Goal: Information Seeking & Learning: Find specific page/section

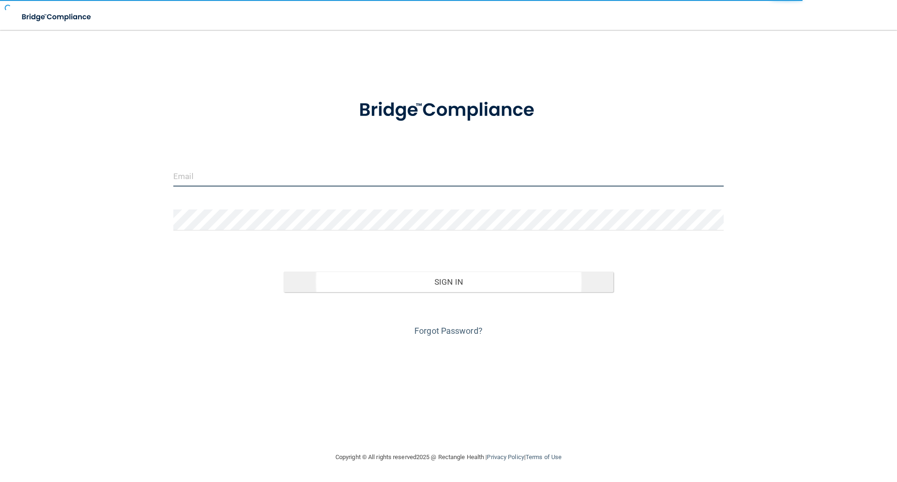
type input "elizabethc@pcihipaa.com"
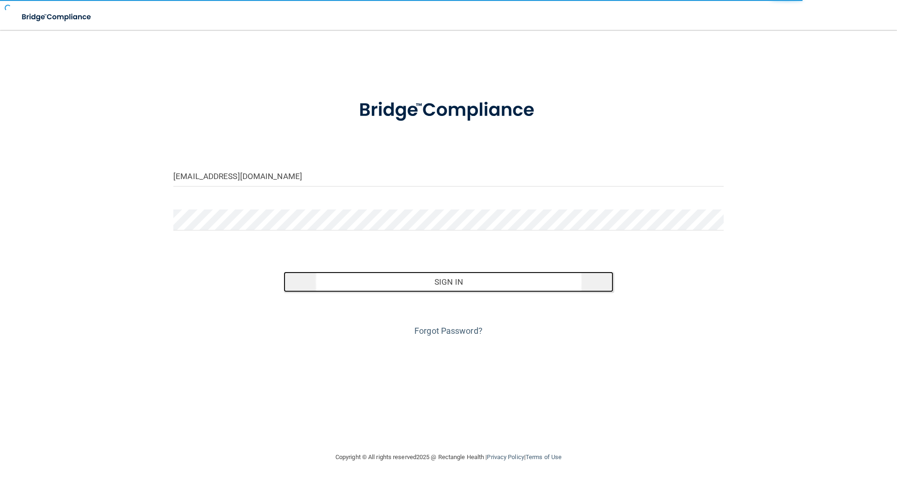
click at [455, 276] on button "Sign In" at bounding box center [449, 281] width 330 height 21
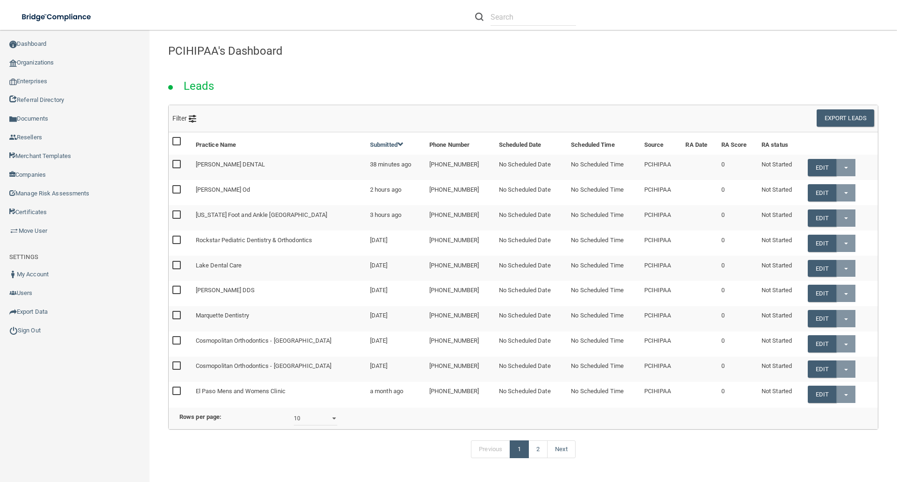
click at [490, 14] on div at bounding box center [525, 16] width 101 height 17
click at [493, 16] on input "text" at bounding box center [534, 16] width 86 height 17
paste input "caleb.roberts@ameridentco.com"
type input "caleb.roberts@ameridentco.com"
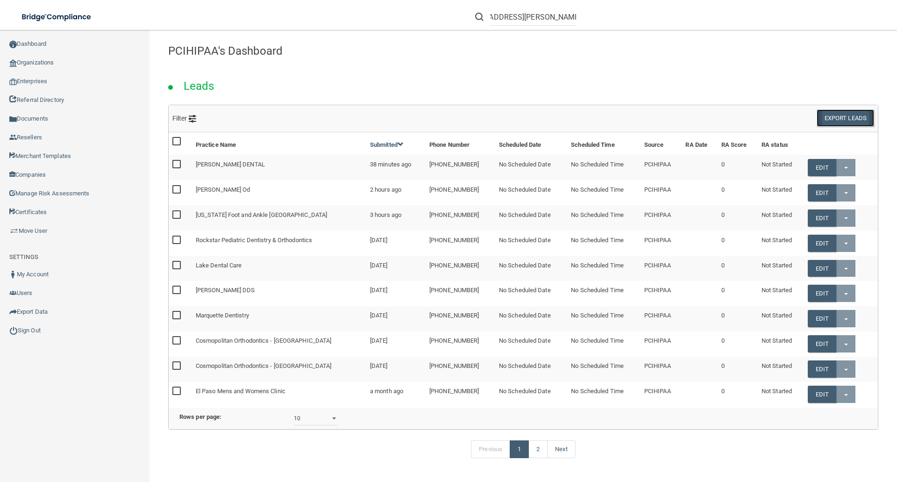
click at [832, 117] on button "Export Leads" at bounding box center [845, 117] width 57 height 17
click at [575, 14] on form "caleb.roberts@ameridentco.com" at bounding box center [525, 16] width 115 height 17
click at [568, 17] on input "caleb.roberts@ameridentco.com" at bounding box center [534, 16] width 86 height 17
click at [575, 17] on form "caleb.roberts@ameridentco.com" at bounding box center [525, 16] width 115 height 17
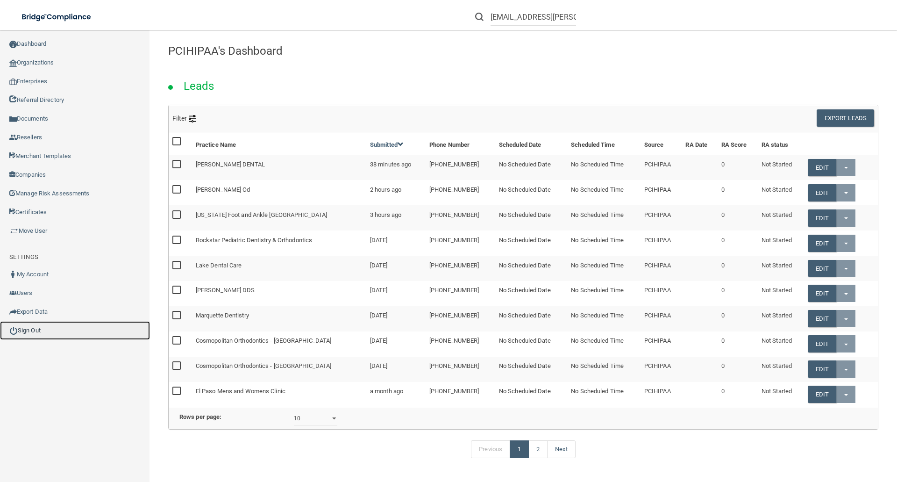
click at [37, 331] on link "Sign Out" at bounding box center [75, 330] width 150 height 19
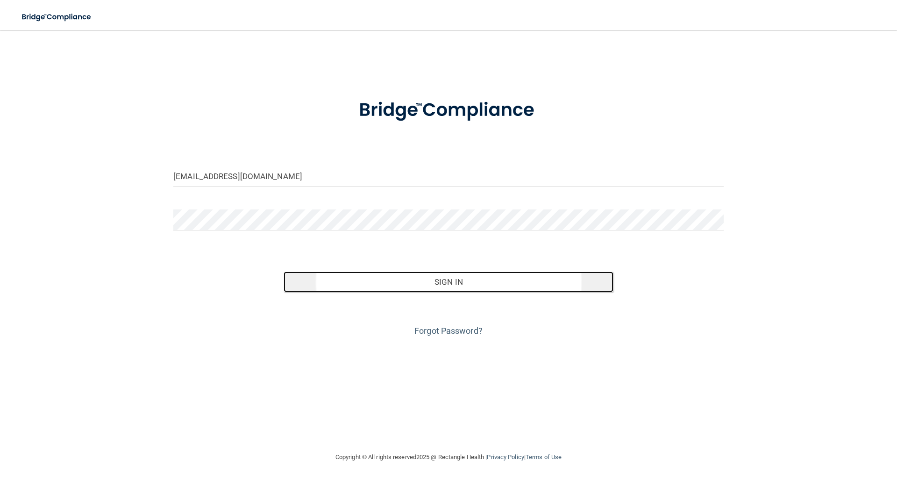
click at [464, 282] on button "Sign In" at bounding box center [449, 281] width 330 height 21
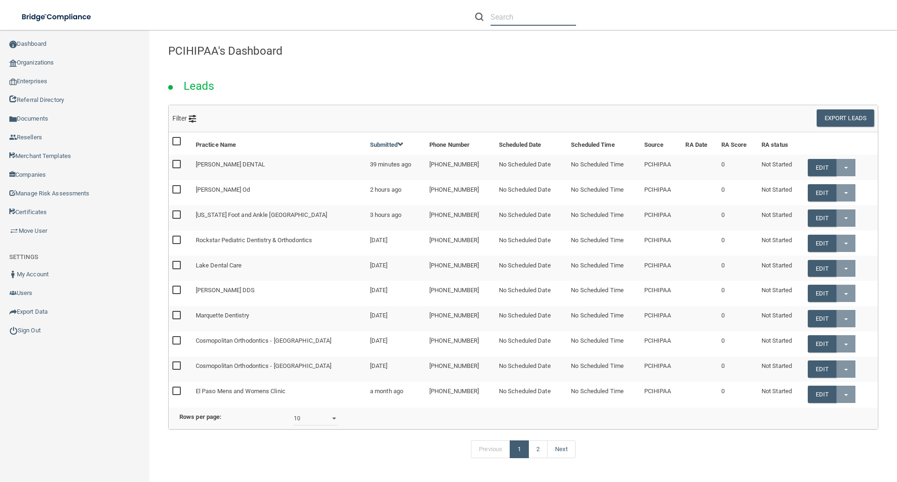
click at [499, 15] on input "text" at bounding box center [534, 16] width 86 height 17
paste input "caleb.roberts@ameridentco.com"
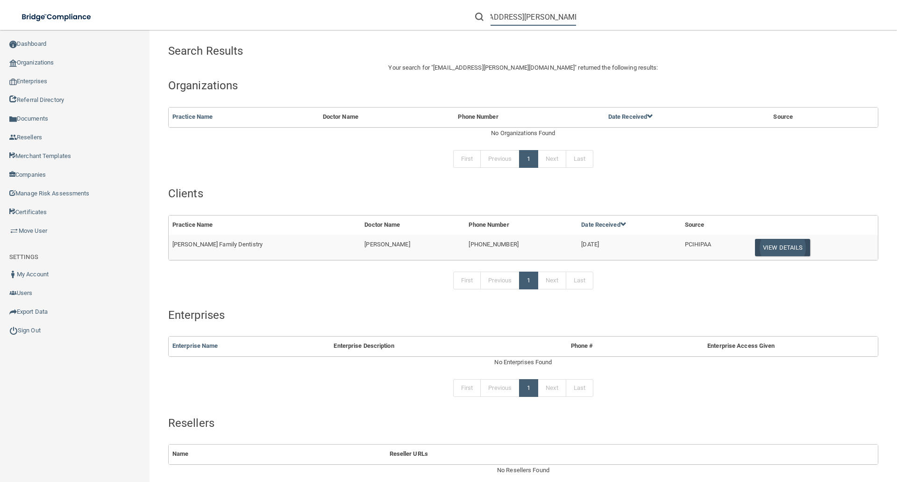
type input "caleb.roberts@ameridentco.com"
click at [768, 246] on button "View Details" at bounding box center [782, 247] width 55 height 17
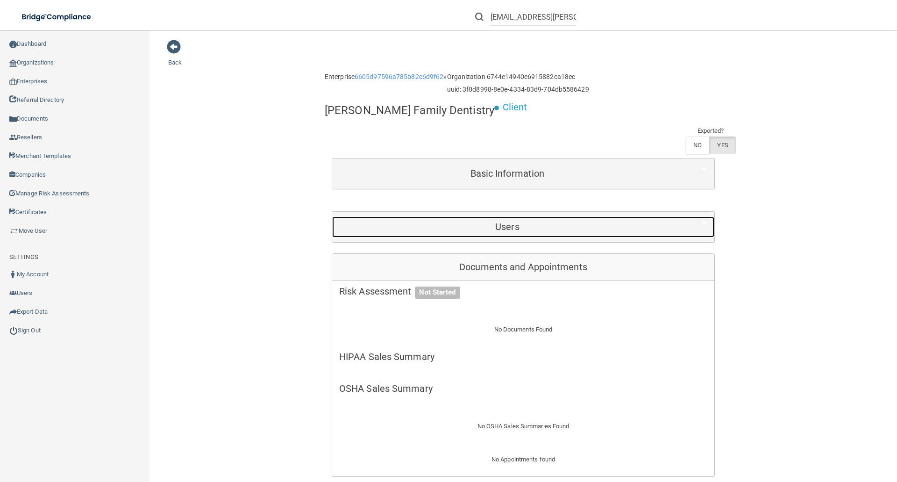
click at [511, 221] on h5 "Users" at bounding box center [507, 226] width 336 height 10
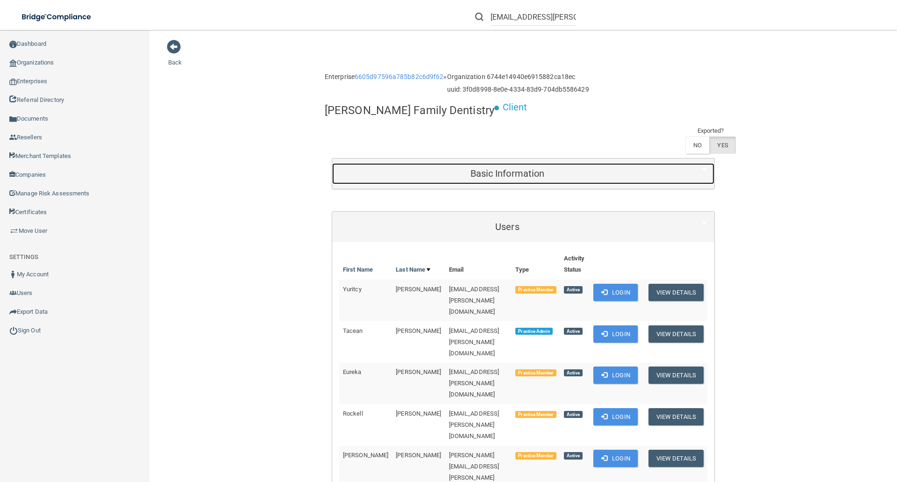
click at [514, 168] on h5 "Basic Information" at bounding box center [507, 173] width 336 height 10
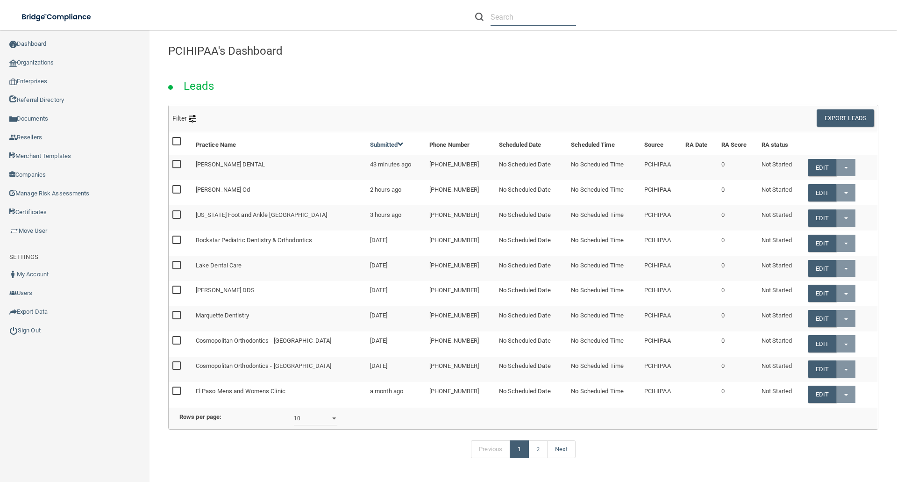
click at [509, 17] on input "text" at bounding box center [534, 16] width 86 height 17
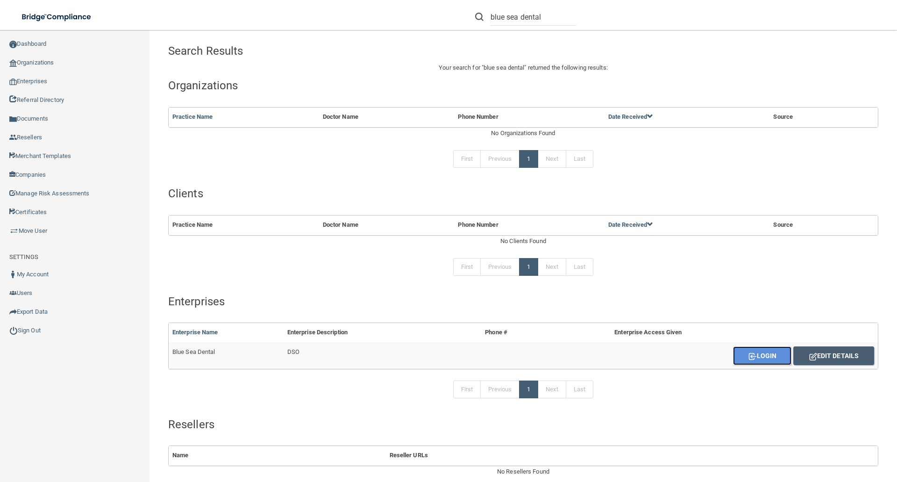
click at [763, 355] on button "Login" at bounding box center [762, 355] width 58 height 19
click at [550, 18] on input "blue sea dental" at bounding box center [534, 16] width 86 height 17
click at [554, 18] on input "blue sea dental" at bounding box center [534, 16] width 86 height 17
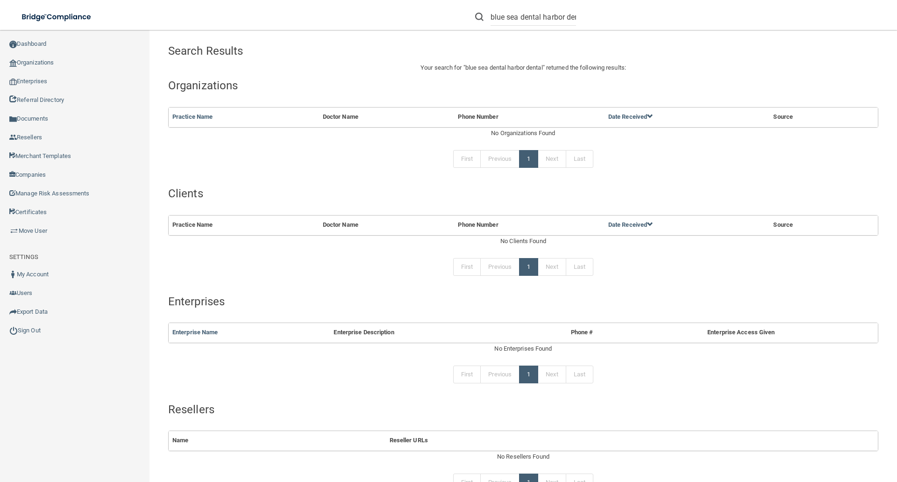
click at [579, 19] on form "blue sea dental harbor dental" at bounding box center [525, 16] width 115 height 17
drag, startPoint x: 520, startPoint y: 18, endPoint x: 687, endPoint y: 25, distance: 167.4
click at [676, 25] on div "blue sea dental harbor dental" at bounding box center [635, 17] width 349 height 34
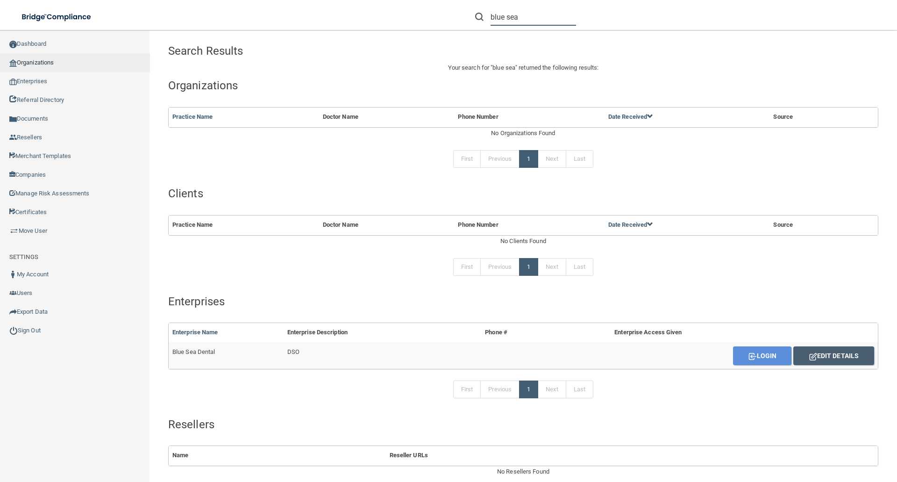
type input "blue sea"
click at [37, 65] on link "Organizations" at bounding box center [75, 62] width 150 height 19
click at [34, 62] on link "Organizations" at bounding box center [75, 62] width 150 height 19
click at [28, 63] on link "Organizations" at bounding box center [75, 62] width 150 height 19
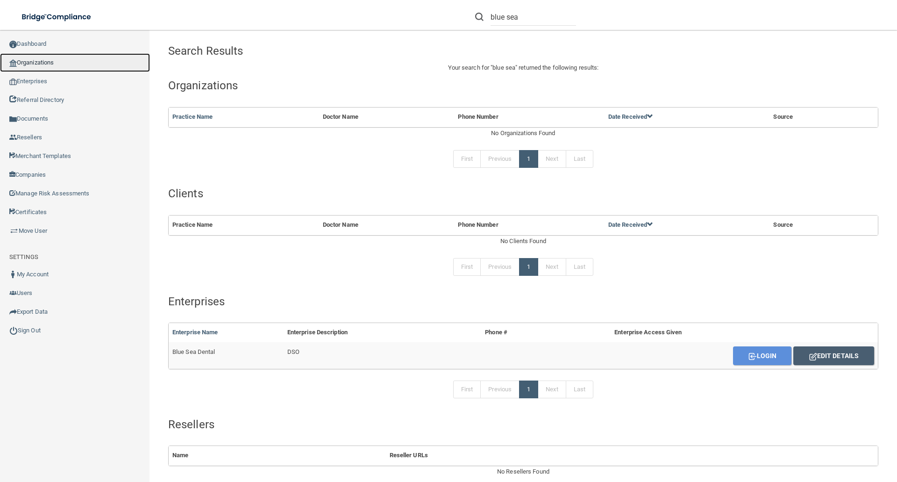
click at [28, 63] on link "Organizations" at bounding box center [75, 62] width 150 height 19
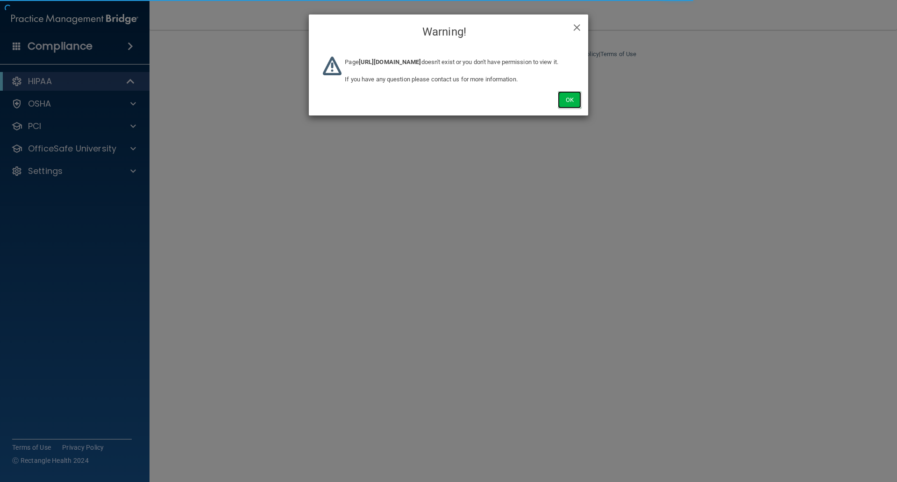
click at [570, 108] on button "Ok" at bounding box center [569, 99] width 23 height 17
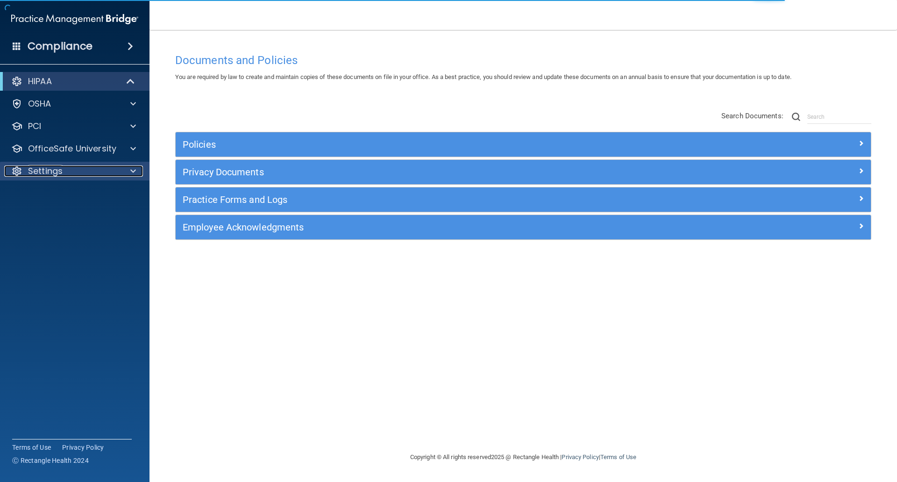
click at [50, 170] on p "Settings" at bounding box center [45, 170] width 35 height 11
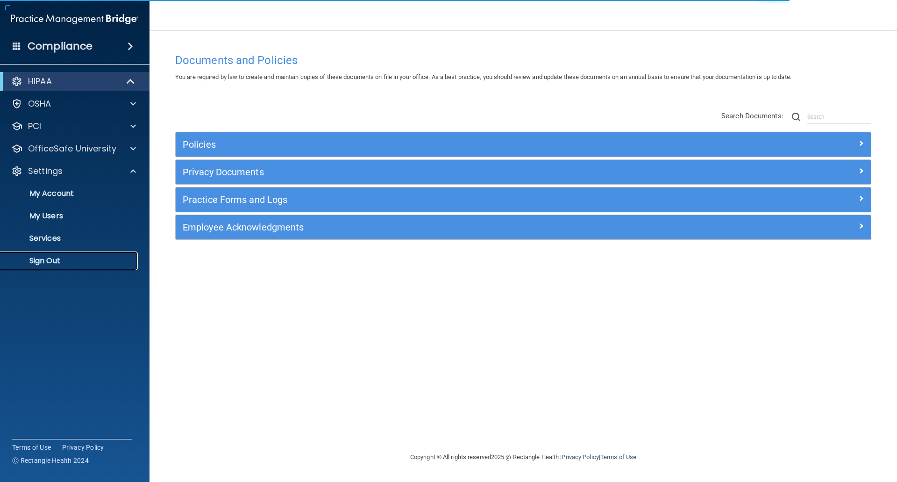
click at [44, 259] on p "Sign Out" at bounding box center [70, 260] width 128 height 9
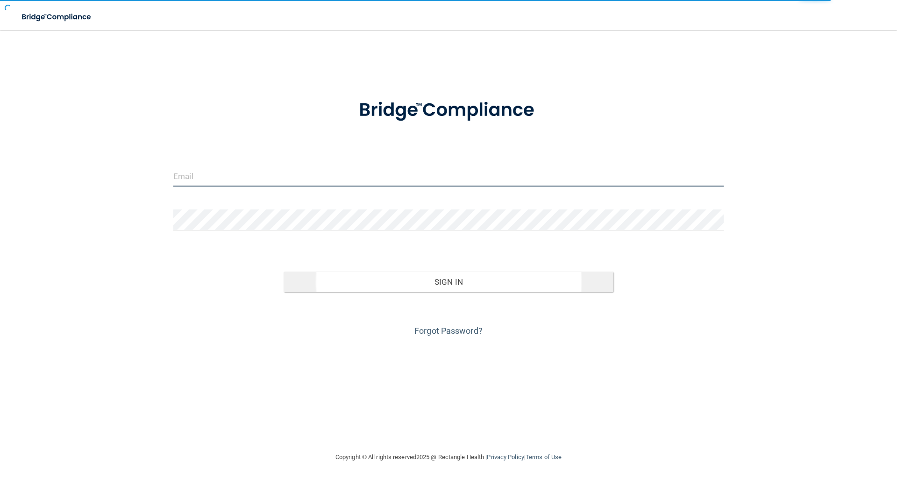
type input "elizabethc@pcihipaa.com"
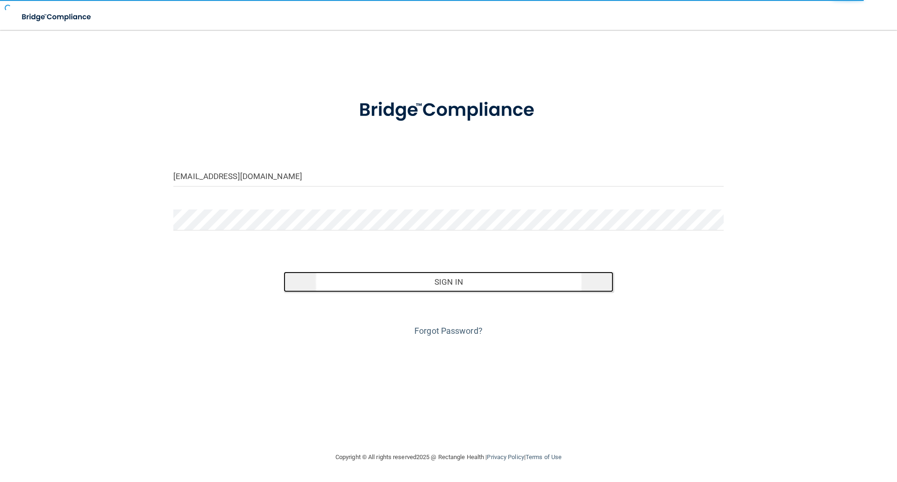
click at [392, 286] on button "Sign In" at bounding box center [449, 281] width 330 height 21
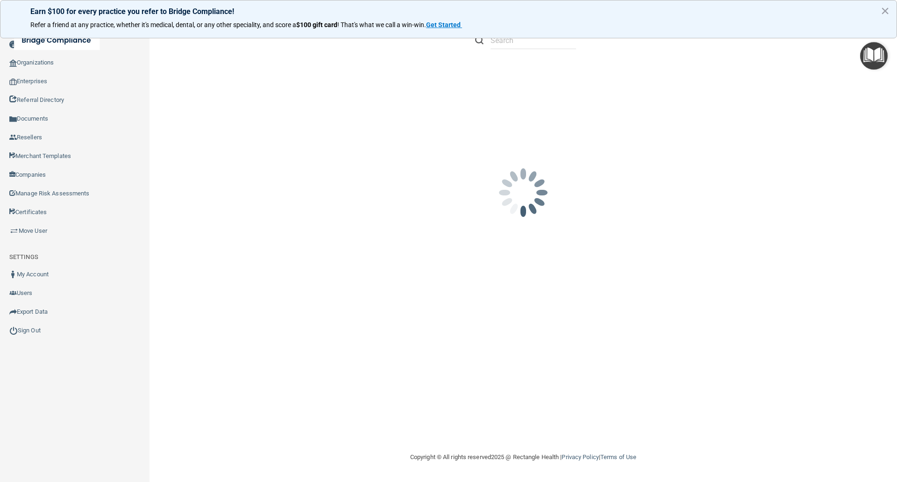
click at [887, 9] on button "×" at bounding box center [885, 10] width 9 height 15
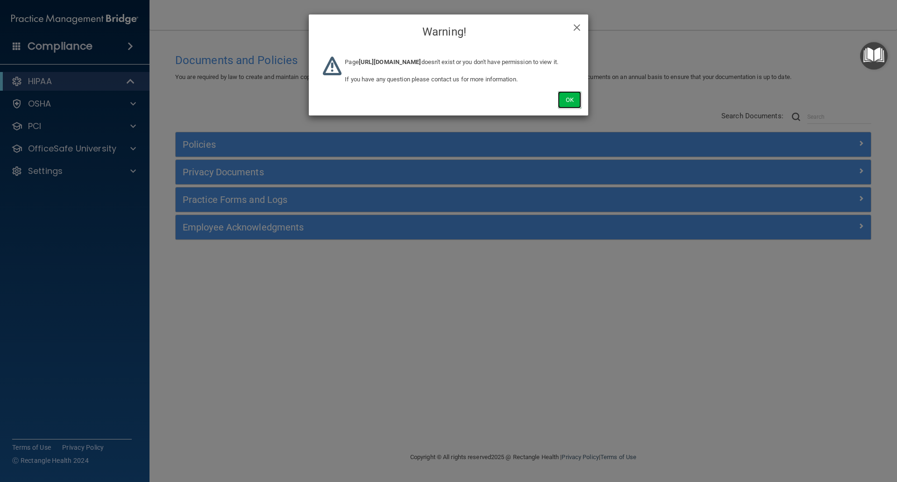
click at [561, 108] on button "Ok" at bounding box center [569, 99] width 23 height 17
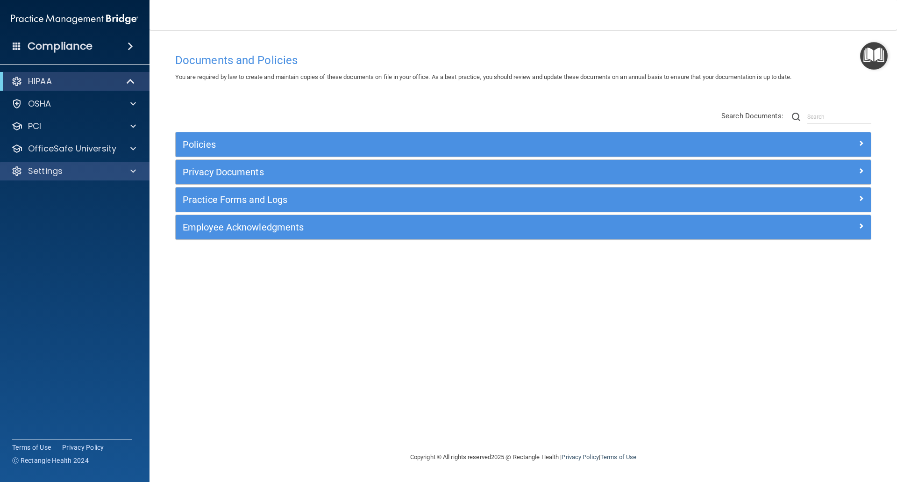
click at [63, 163] on div "Settings" at bounding box center [75, 171] width 150 height 19
click at [52, 173] on p "Settings" at bounding box center [45, 170] width 35 height 11
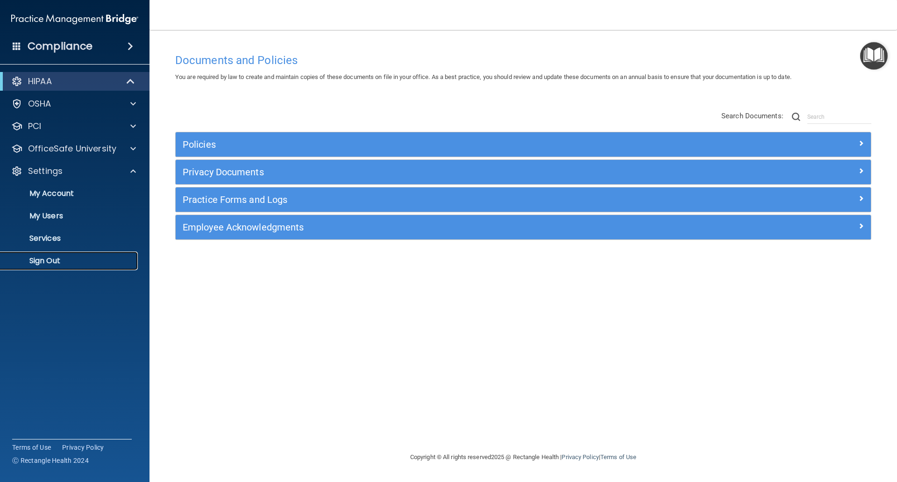
click at [58, 260] on p "Sign Out" at bounding box center [70, 260] width 128 height 9
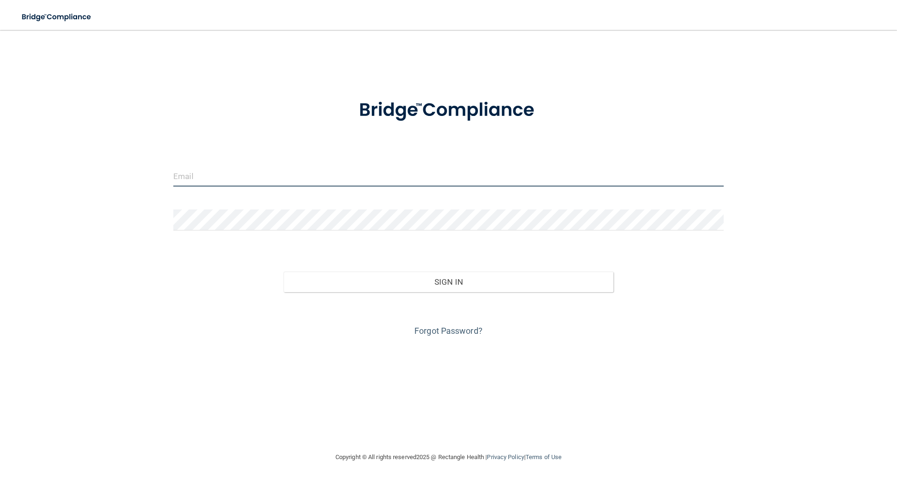
type input "elizabethc@pcihipaa.com"
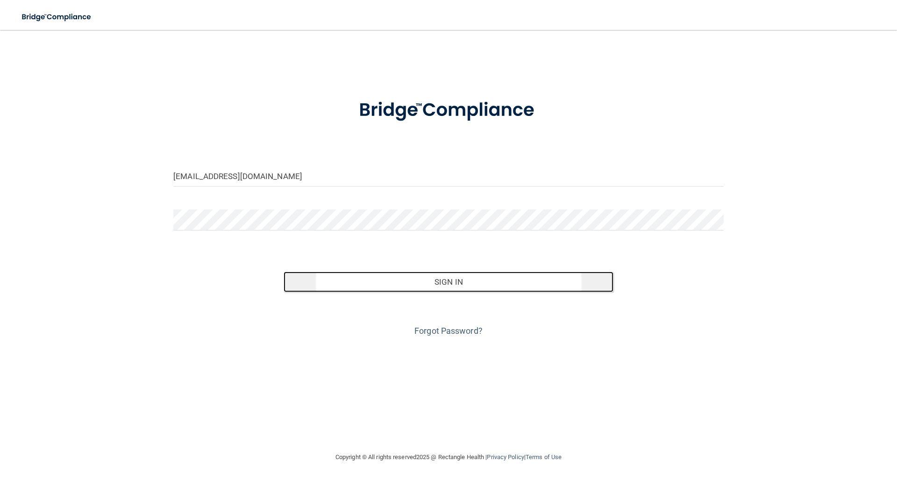
click at [521, 280] on button "Sign In" at bounding box center [449, 281] width 330 height 21
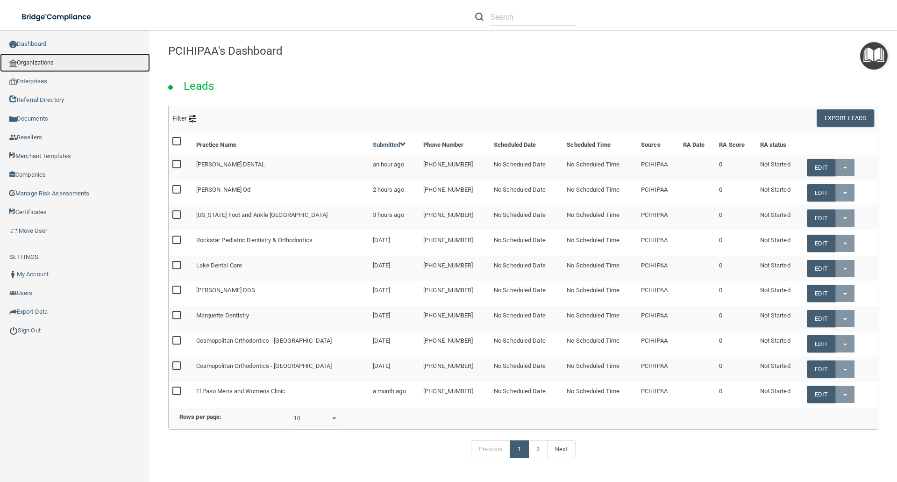
click at [40, 61] on link "Organizations" at bounding box center [75, 62] width 150 height 19
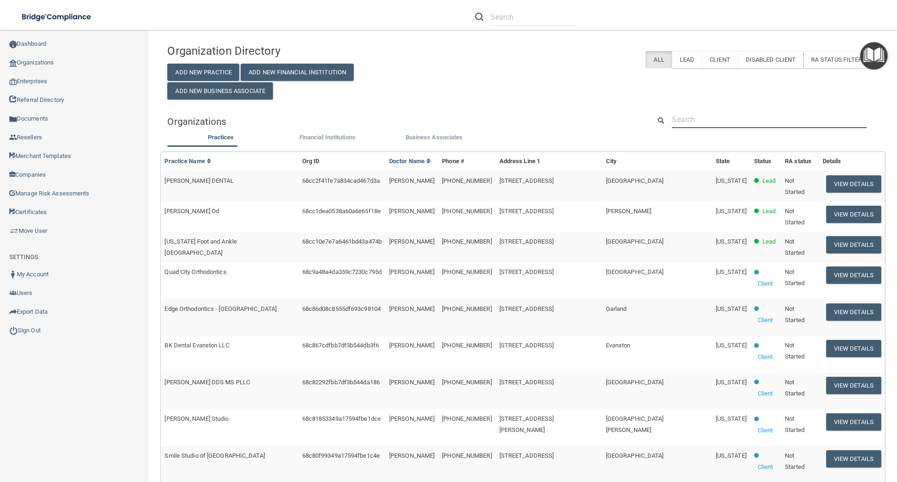
click at [701, 119] on input "text" at bounding box center [769, 119] width 195 height 17
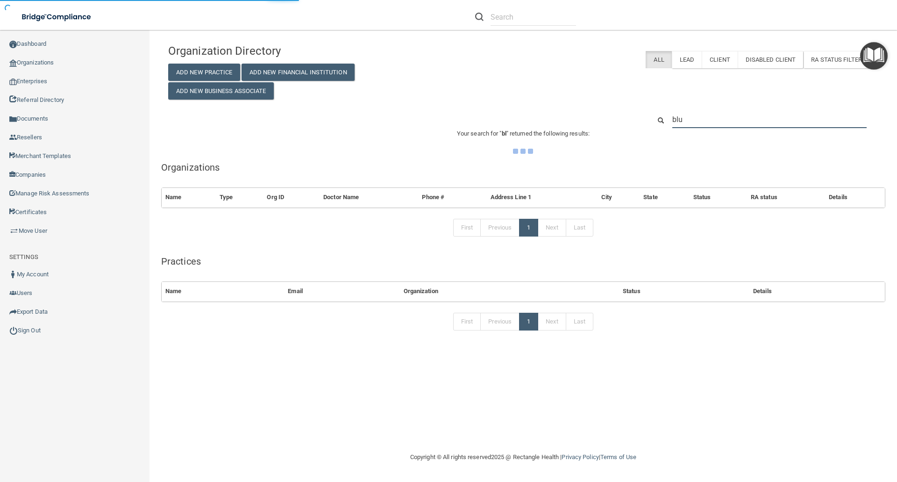
type input "blue"
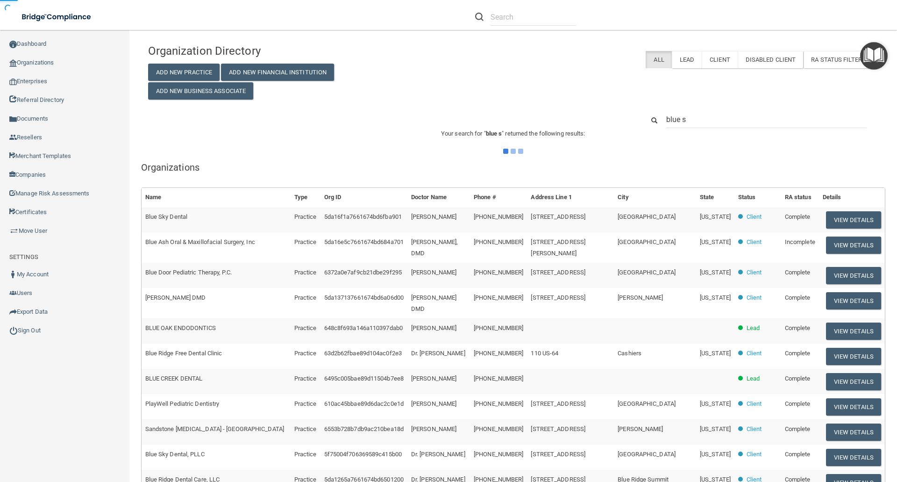
type input "blue se"
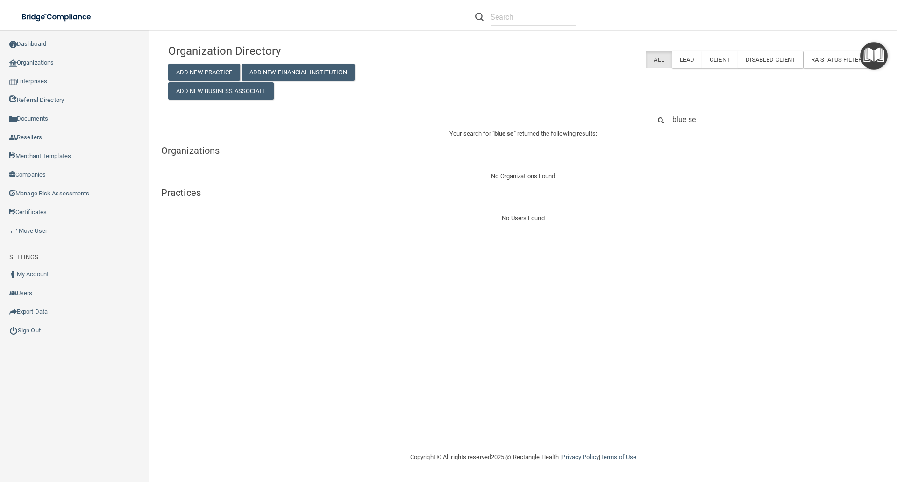
type input "blue sea"
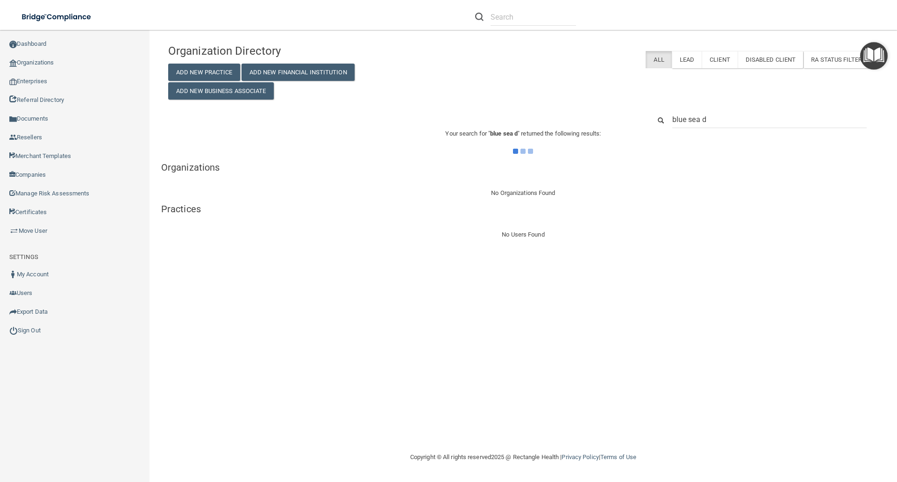
type input "blue sea de"
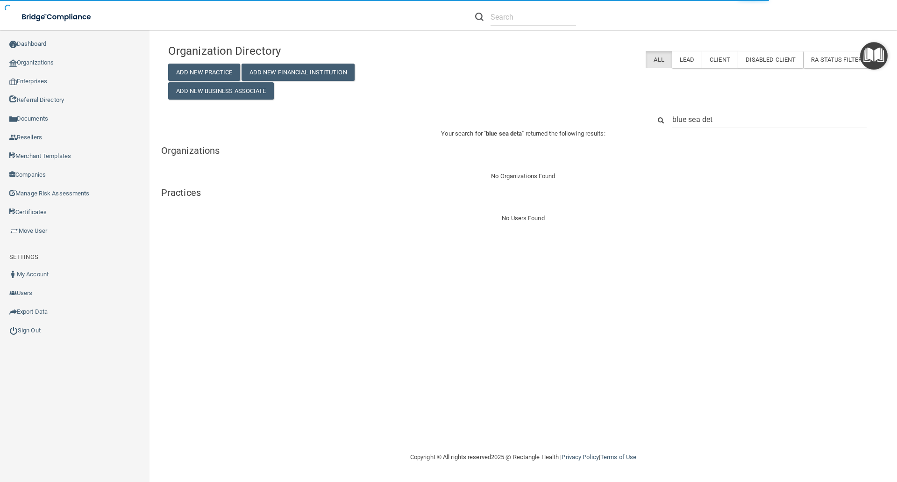
type input "blue sea de"
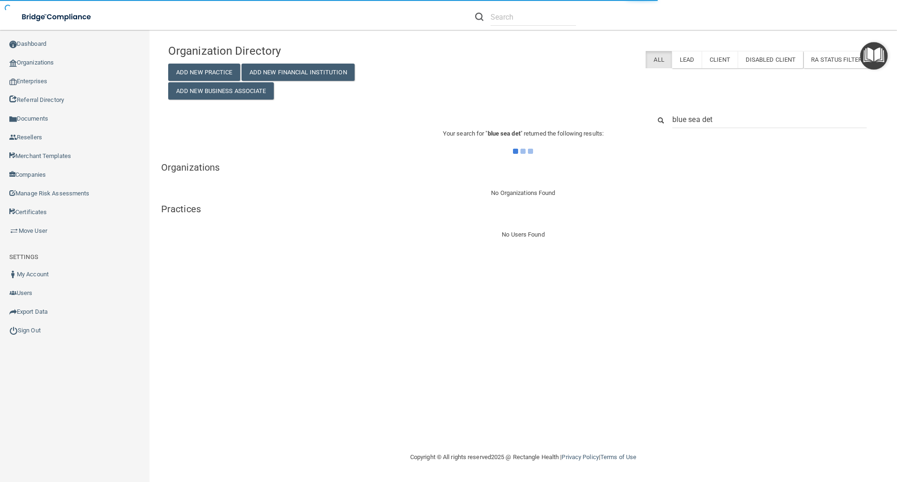
type input "blue sea de"
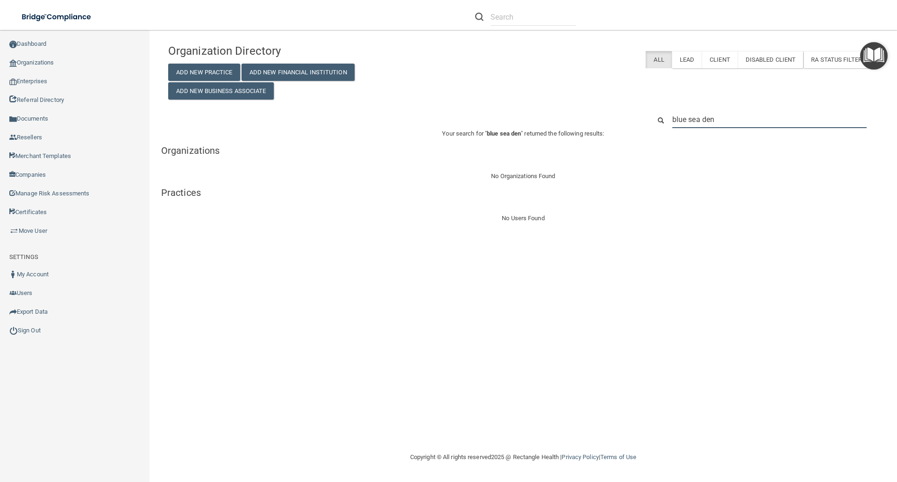
click at [730, 123] on input "blue sea den" at bounding box center [769, 119] width 194 height 17
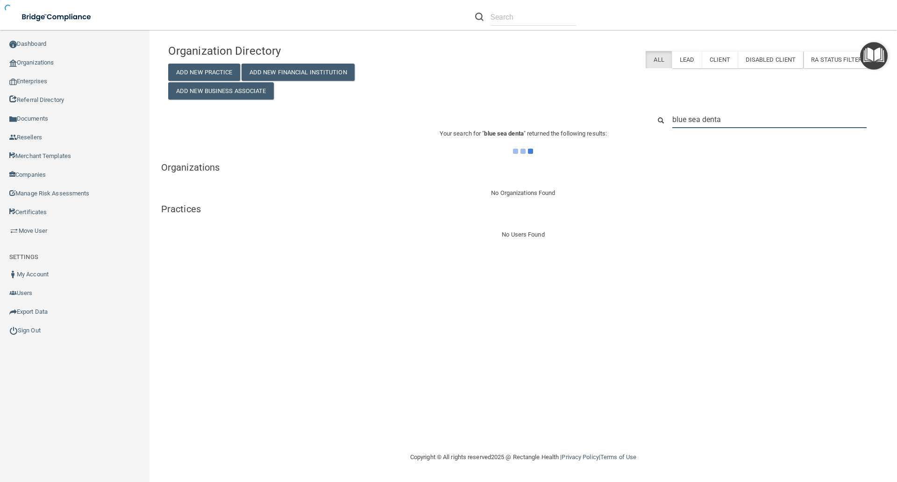
type input "blue sea dental"
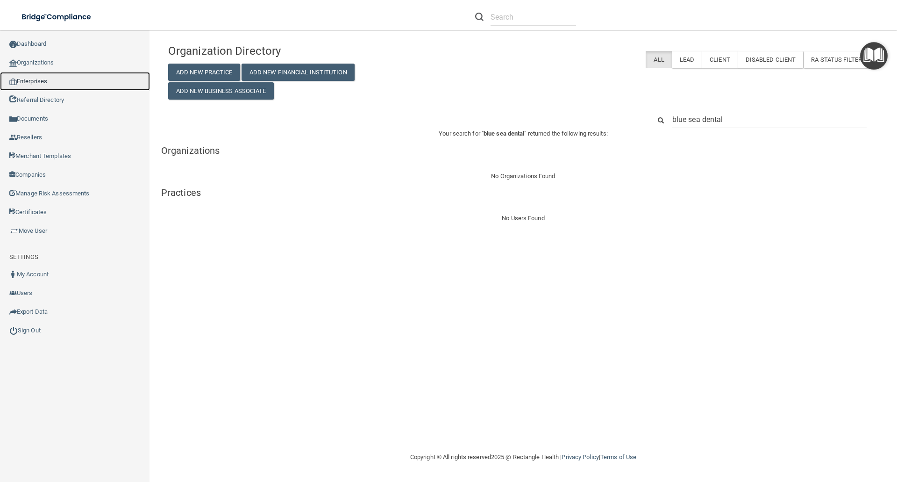
click at [34, 78] on link "Enterprises" at bounding box center [75, 81] width 150 height 19
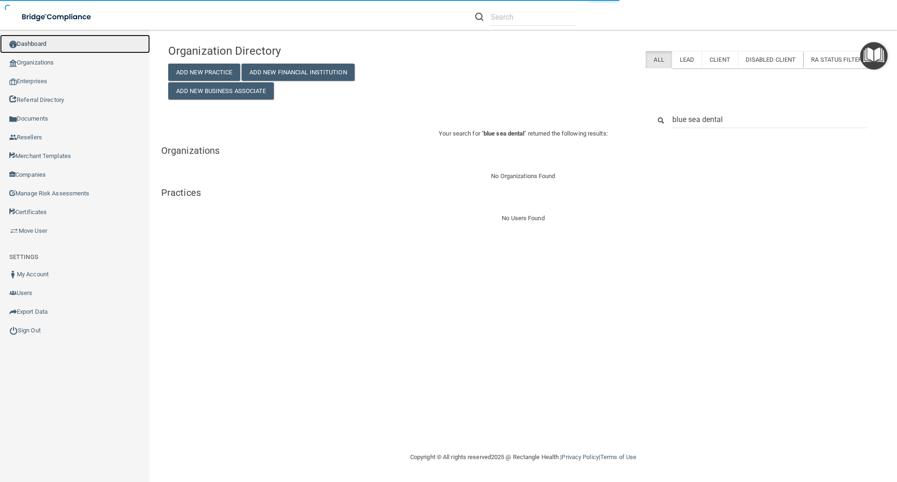
click at [40, 46] on link "Dashboard" at bounding box center [75, 44] width 150 height 19
click at [520, 18] on input "text" at bounding box center [534, 16] width 86 height 17
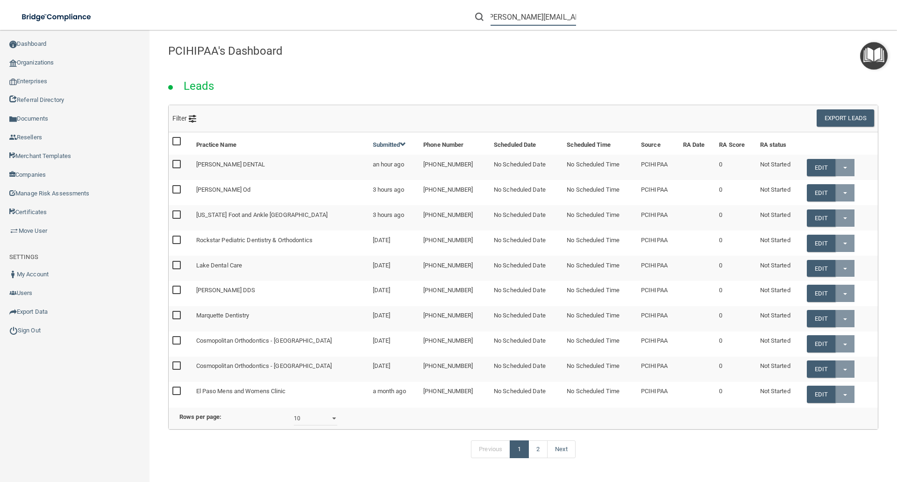
scroll to position [0, 10]
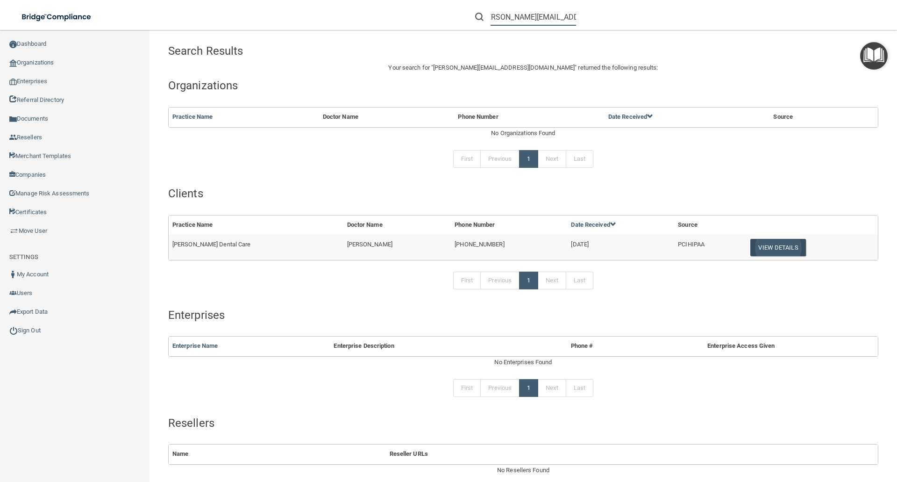
type input "ashley@blueseadental.com"
click at [764, 247] on button "View Details" at bounding box center [777, 247] width 55 height 17
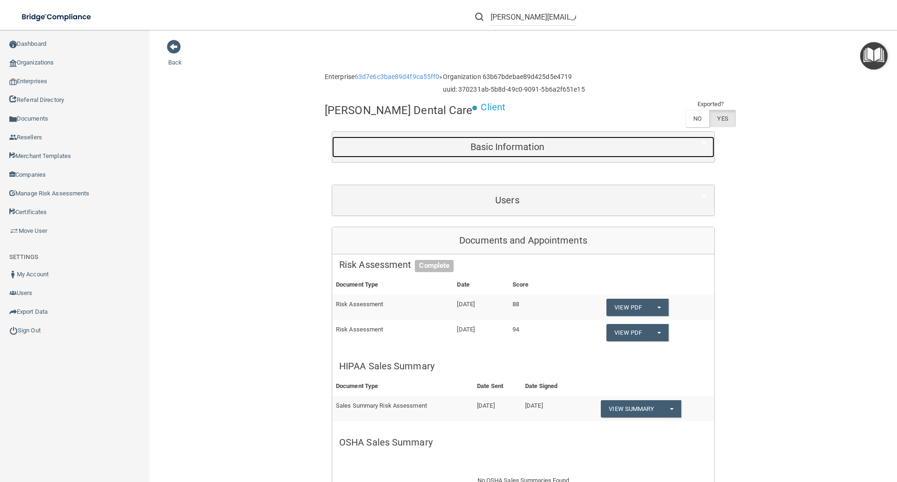
click at [528, 148] on h5 "Basic Information" at bounding box center [507, 147] width 336 height 10
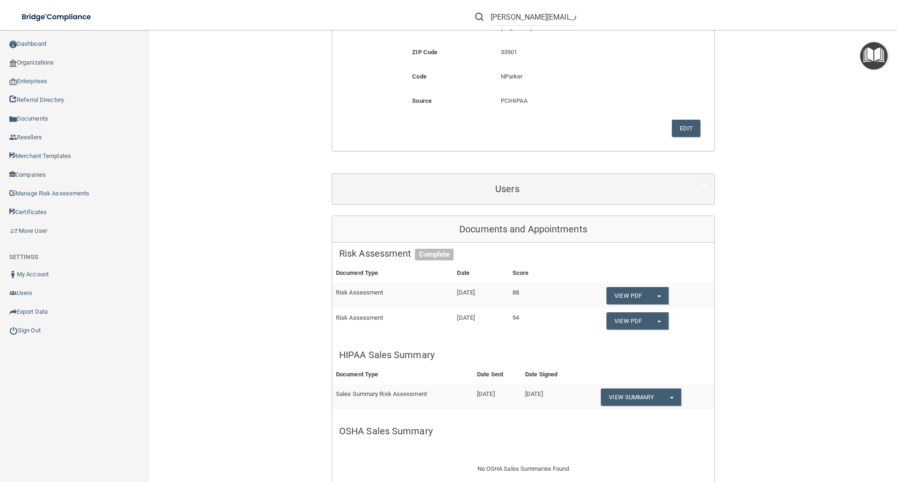
scroll to position [374, 0]
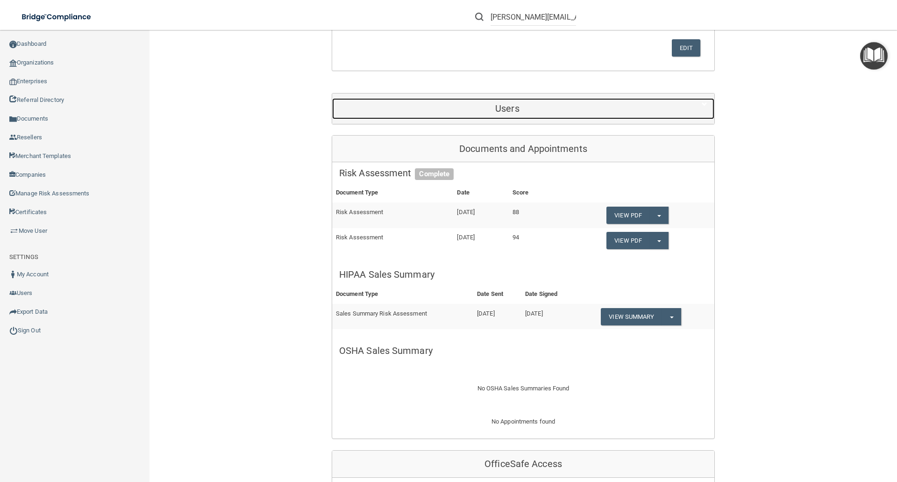
click at [509, 99] on div "Users" at bounding box center [507, 108] width 350 height 21
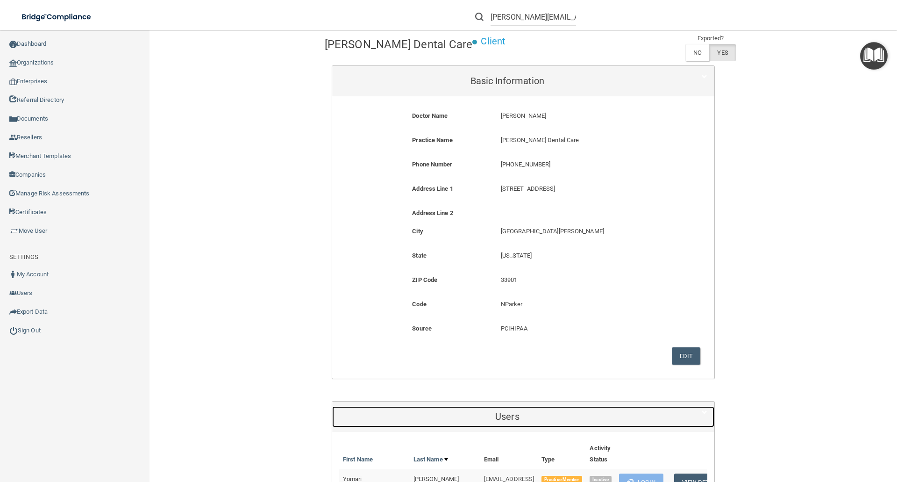
scroll to position [0, 0]
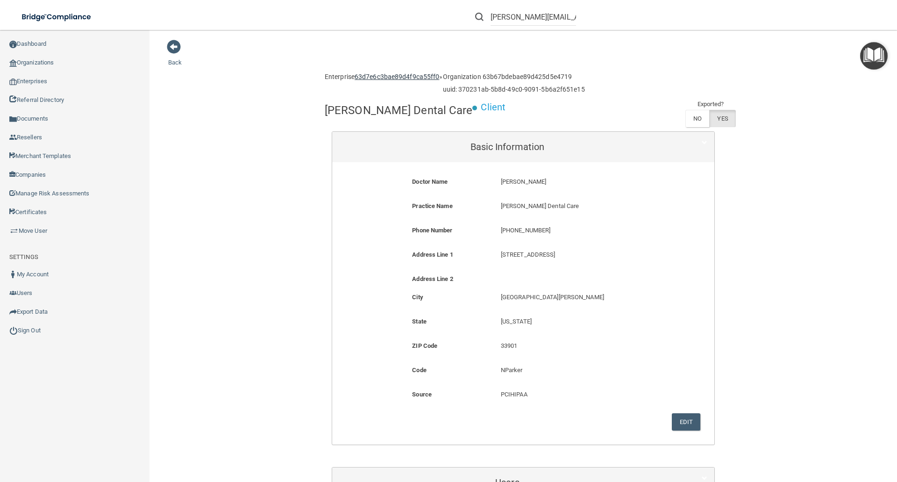
click at [389, 79] on link "63d7e6c3bae89d4f9ca55ff0" at bounding box center [397, 76] width 85 height 7
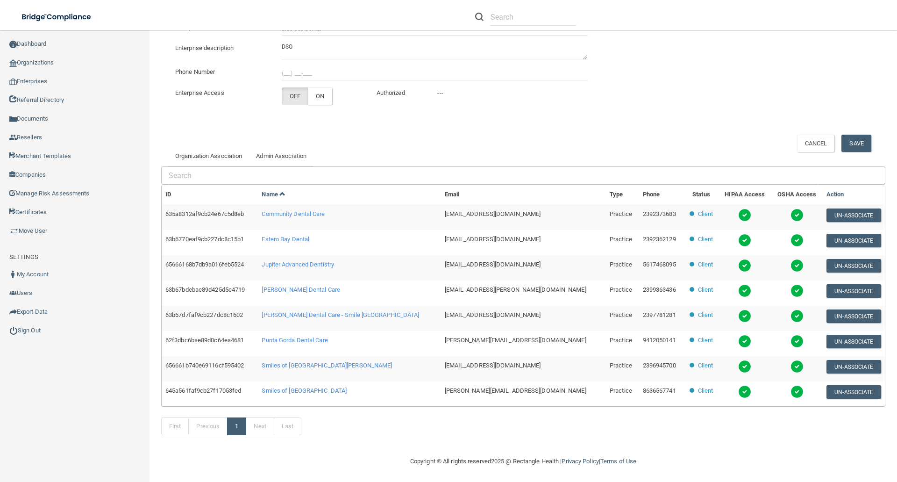
scroll to position [126, 0]
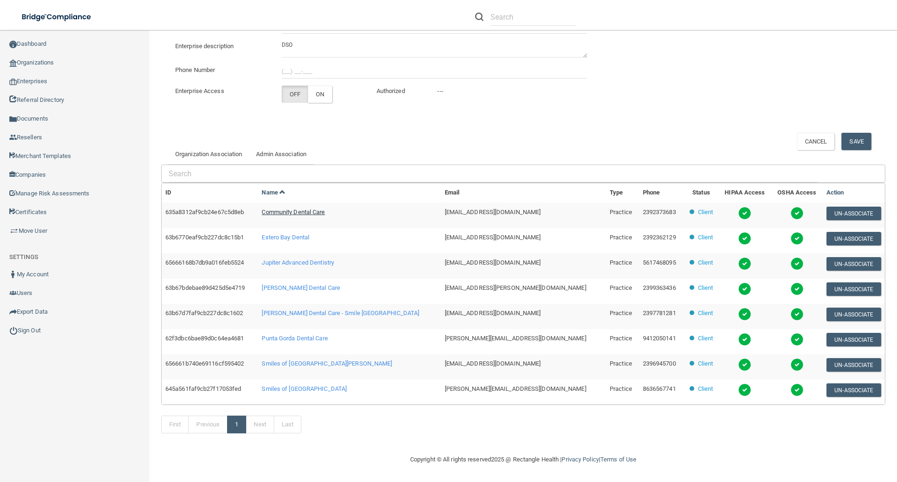
click at [319, 213] on span "Community Dental Care" at bounding box center [293, 211] width 63 height 7
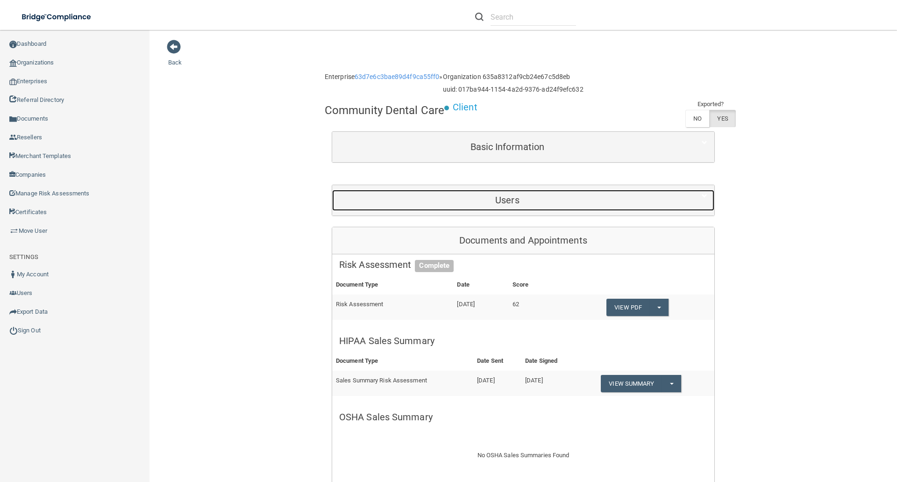
click at [526, 202] on h5 "Users" at bounding box center [507, 200] width 336 height 10
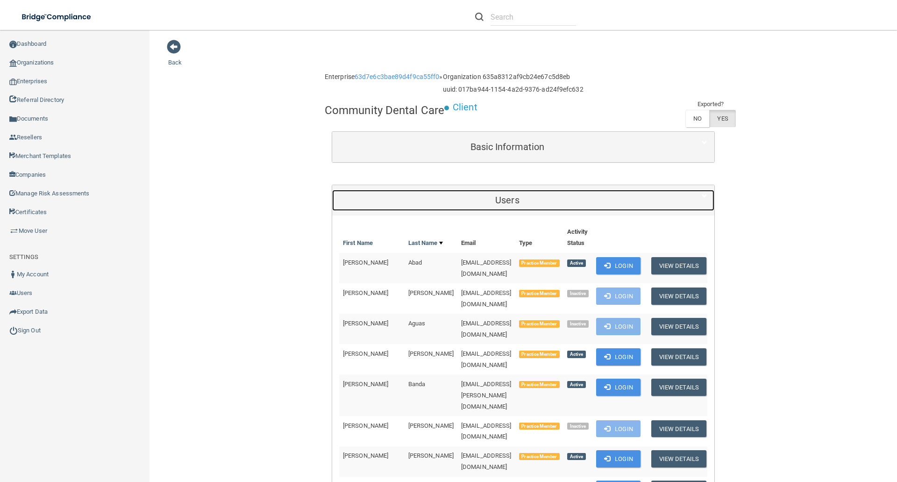
click at [526, 202] on h5 "Users" at bounding box center [507, 200] width 336 height 10
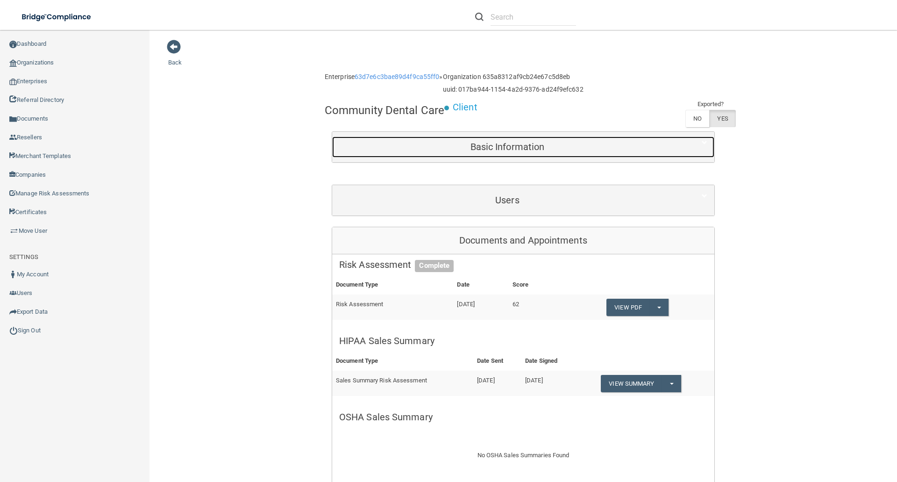
click at [514, 153] on div "Basic Information" at bounding box center [507, 146] width 350 height 21
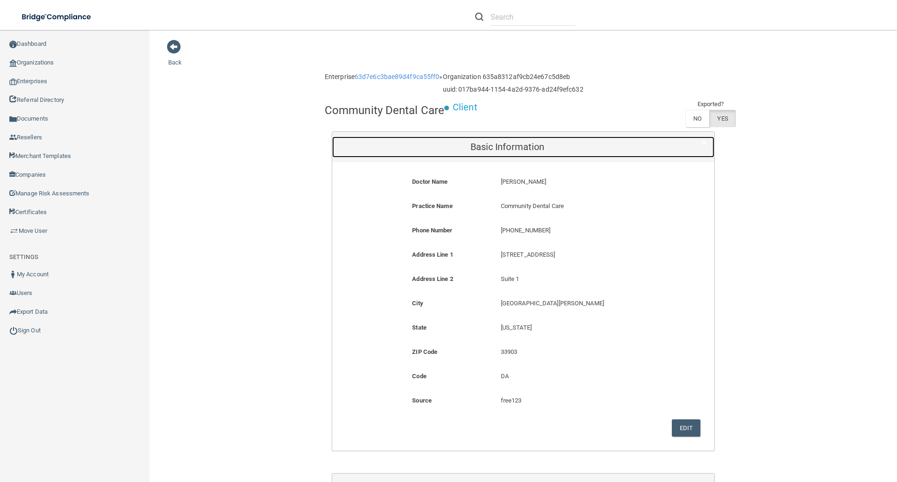
click at [514, 153] on div "Basic Information" at bounding box center [507, 146] width 350 height 21
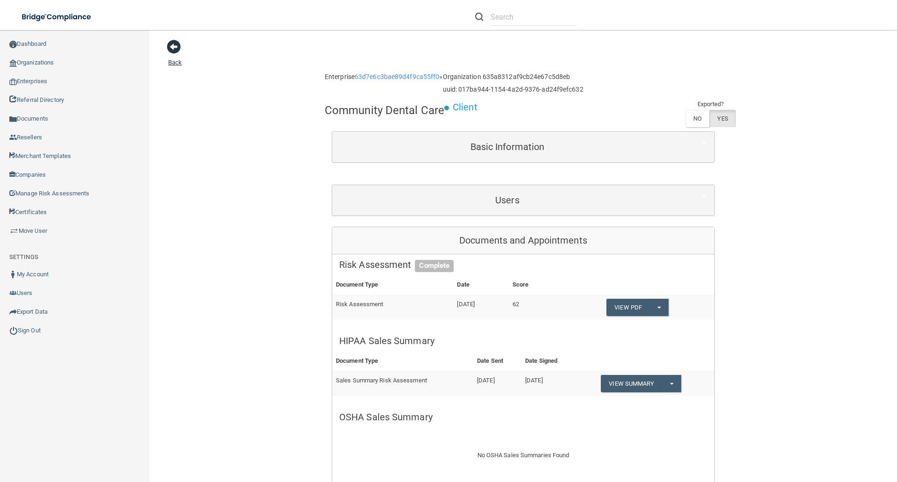
click at [176, 47] on span at bounding box center [174, 47] width 14 height 14
click at [171, 61] on link "Back" at bounding box center [175, 57] width 14 height 18
click at [385, 74] on link "63d7e6c3bae89d4f9ca55ff0" at bounding box center [397, 76] width 85 height 7
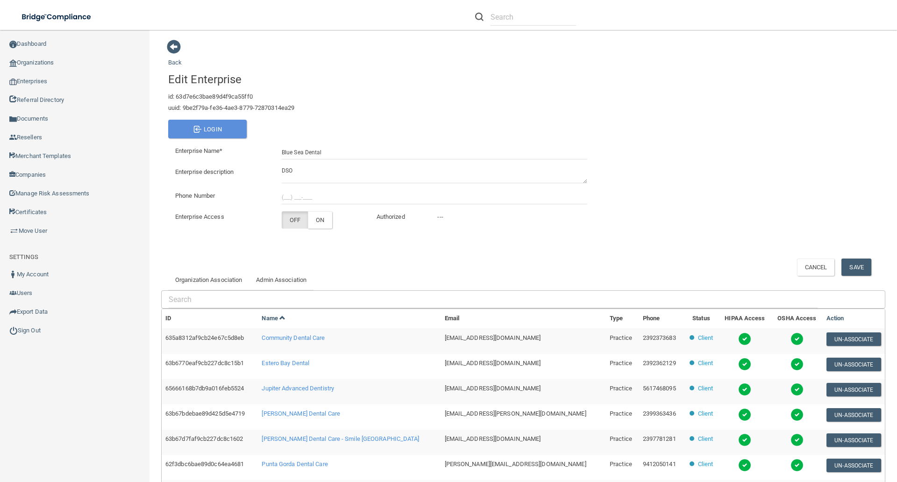
scroll to position [93, 0]
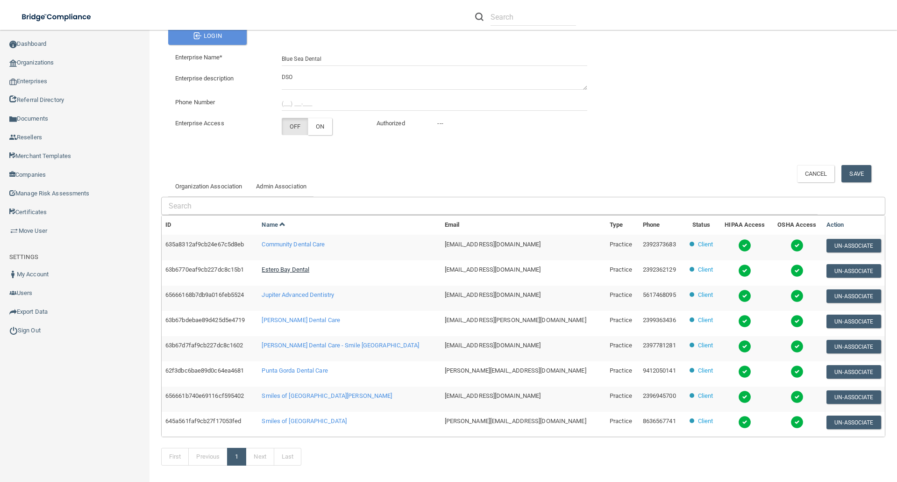
click at [305, 268] on span "Estero Bay Dental" at bounding box center [286, 269] width 48 height 7
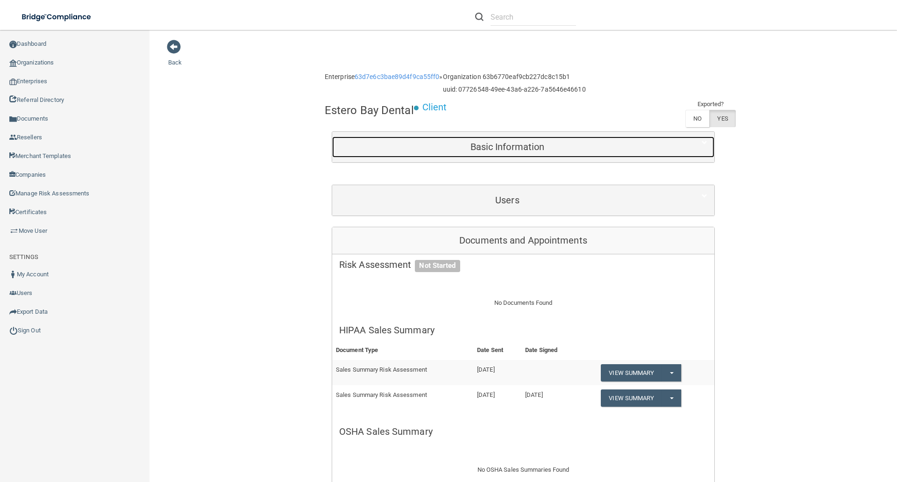
click at [507, 143] on h5 "Basic Information" at bounding box center [507, 147] width 336 height 10
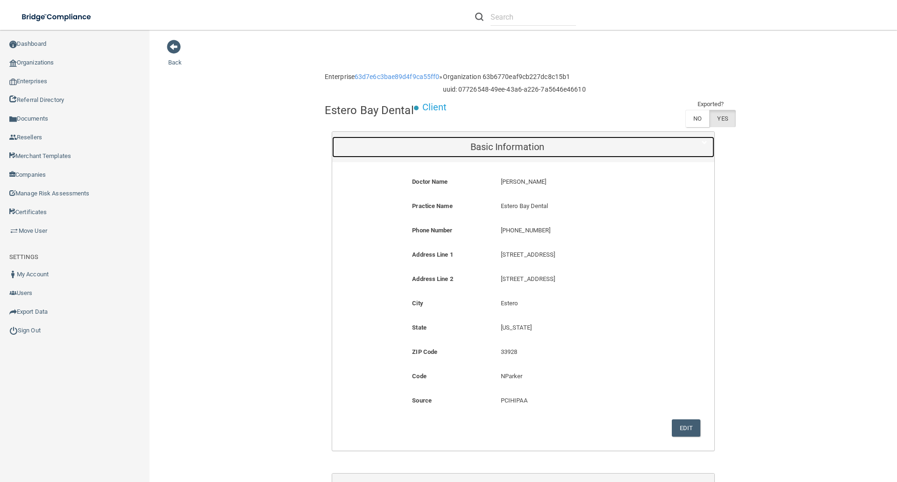
click at [507, 143] on h5 "Basic Information" at bounding box center [507, 147] width 336 height 10
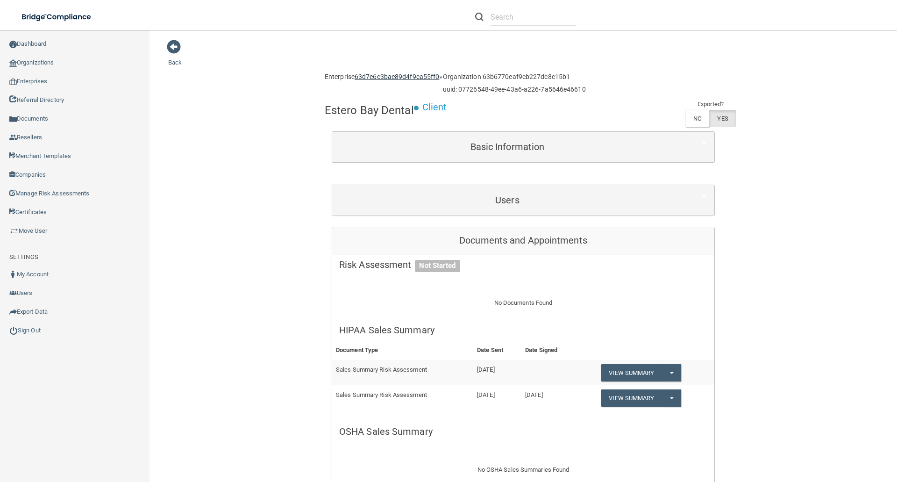
click at [387, 76] on link "63d7e6c3bae89d4f9ca55ff0" at bounding box center [397, 76] width 85 height 7
click at [514, 14] on input "text" at bounding box center [534, 16] width 86 height 17
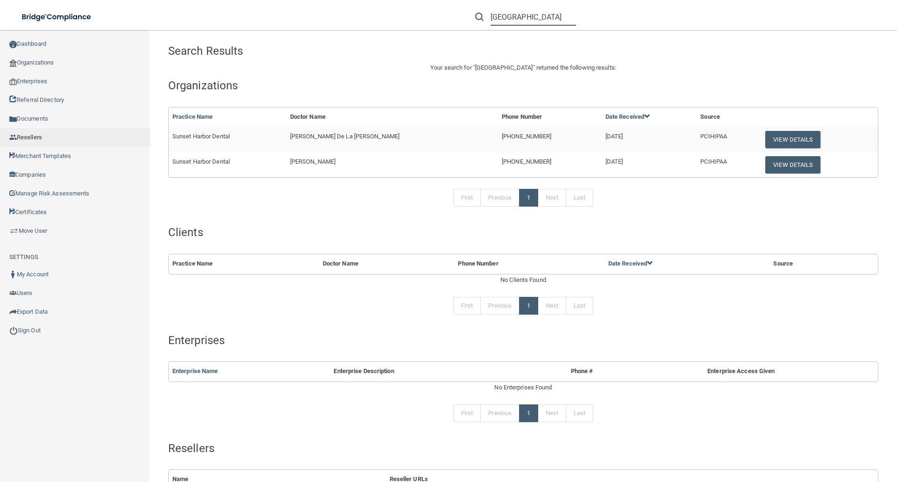
type input "sunset harbor"
click at [775, 141] on button "View Details" at bounding box center [792, 139] width 55 height 17
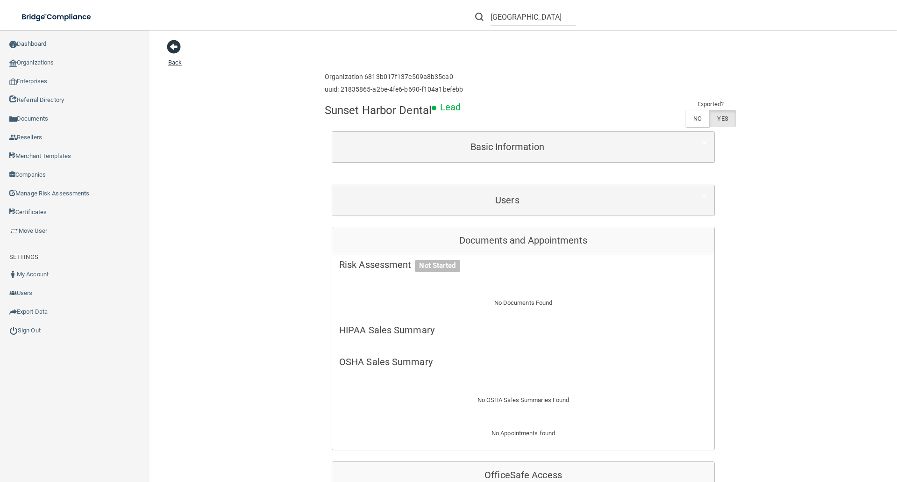
click at [173, 45] on span at bounding box center [174, 47] width 14 height 14
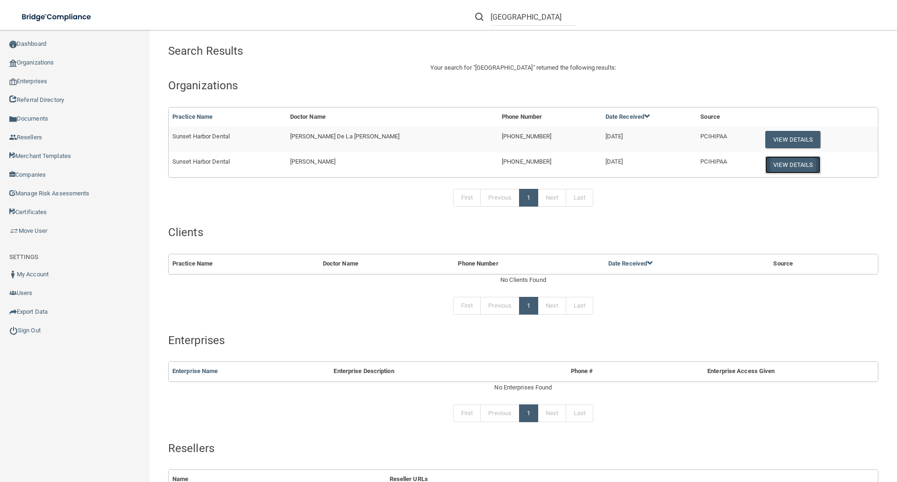
click at [774, 161] on button "View Details" at bounding box center [792, 164] width 55 height 17
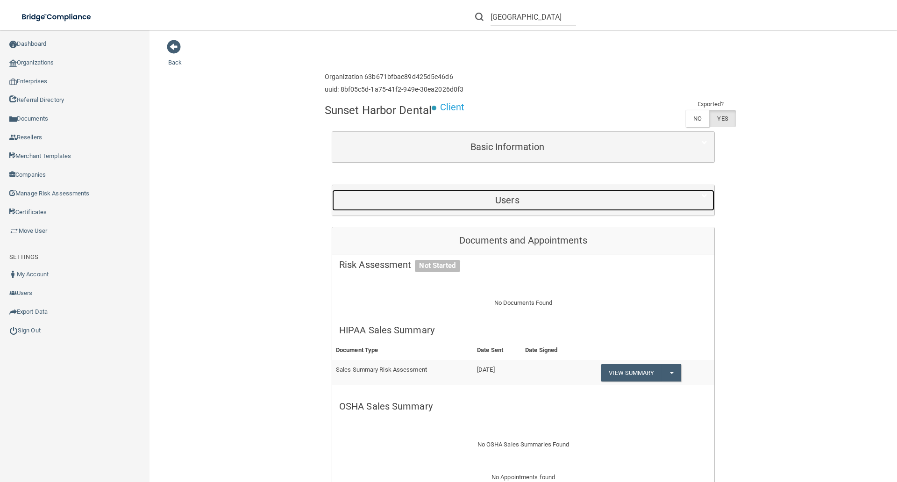
click at [509, 203] on h5 "Users" at bounding box center [507, 200] width 336 height 10
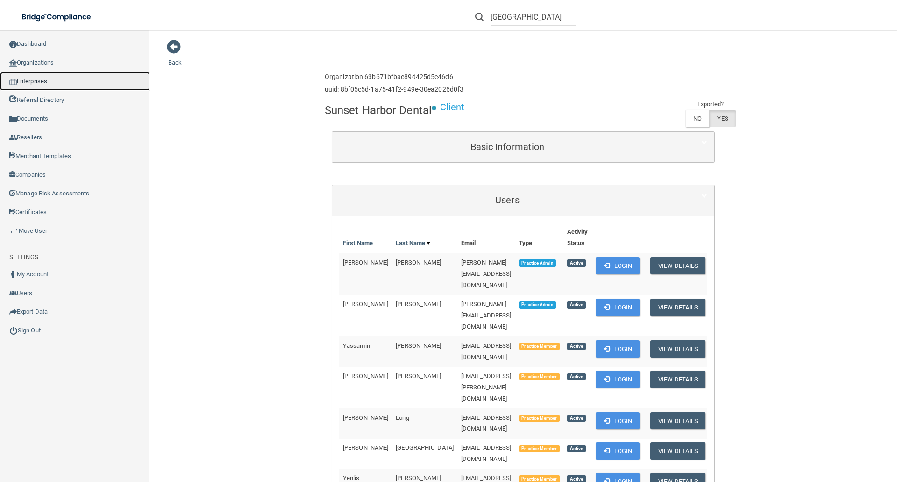
click at [34, 81] on link "Enterprises" at bounding box center [75, 81] width 150 height 19
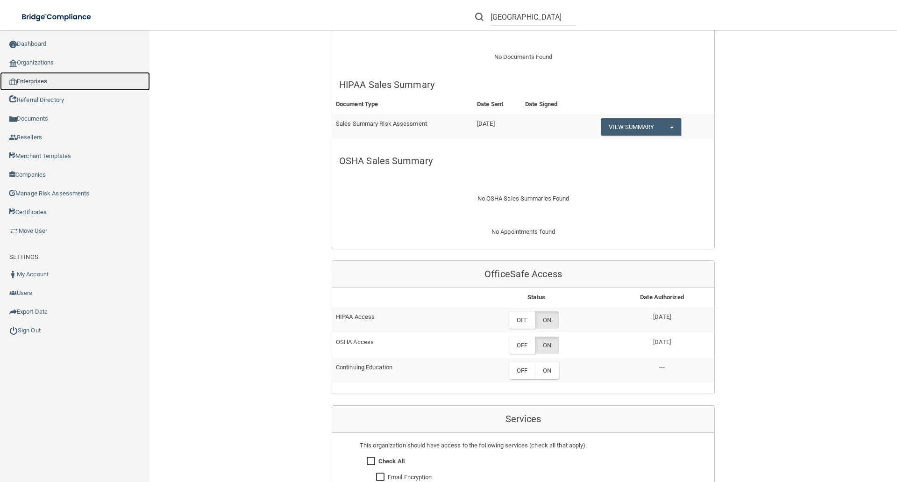
scroll to position [881, 0]
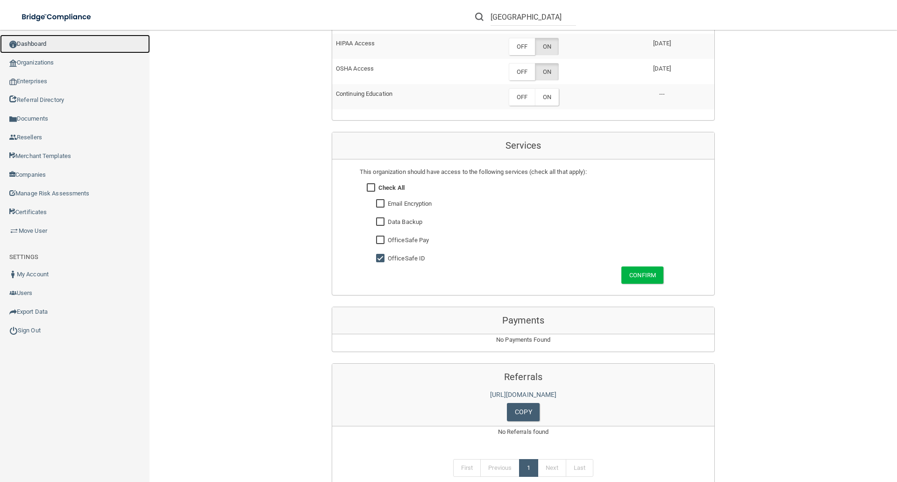
click at [39, 39] on link "Dashboard" at bounding box center [75, 44] width 150 height 19
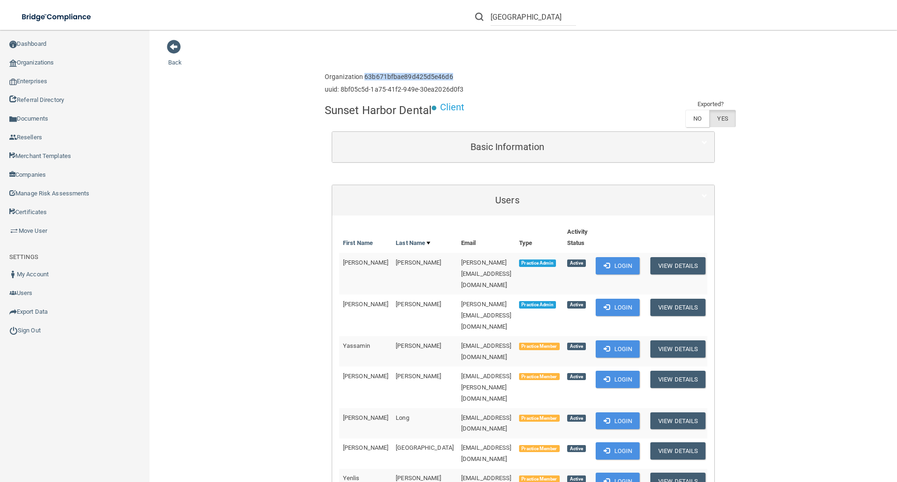
drag, startPoint x: 361, startPoint y: 76, endPoint x: 452, endPoint y: 76, distance: 91.1
click at [452, 76] on h6 "Organization 63b671bfbae89d425d5e46d6" at bounding box center [394, 76] width 139 height 7
copy h6 "63b671bfbae89d425d5e46d6"
click at [178, 48] on span at bounding box center [174, 47] width 14 height 14
click at [174, 46] on span at bounding box center [174, 47] width 14 height 14
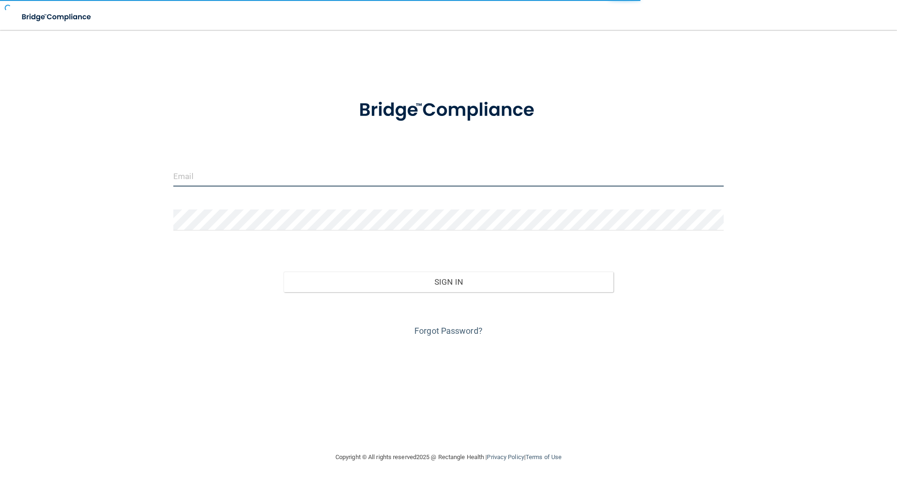
type input "elizabethc@pcihipaa.com"
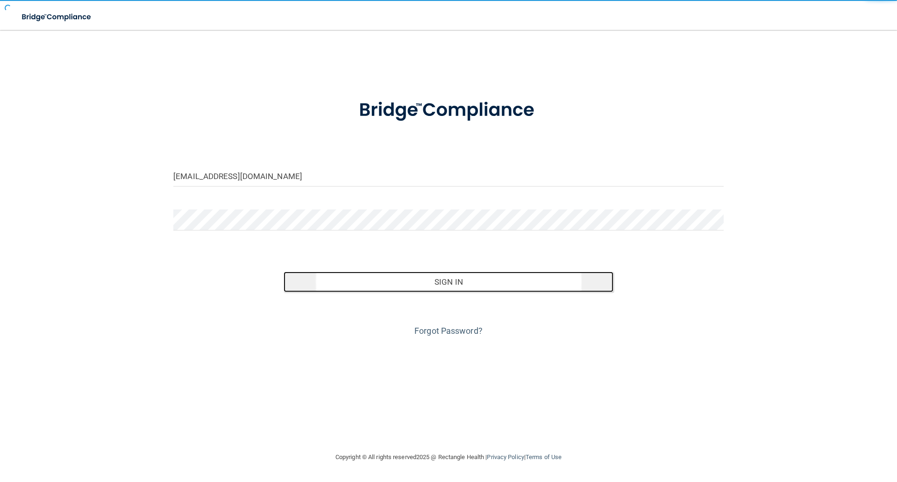
click at [428, 285] on button "Sign In" at bounding box center [449, 281] width 330 height 21
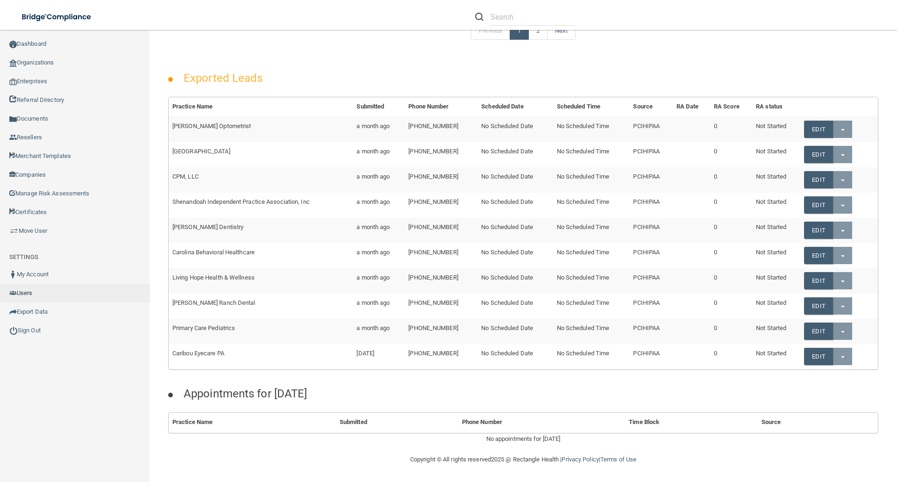
scroll to position [105, 0]
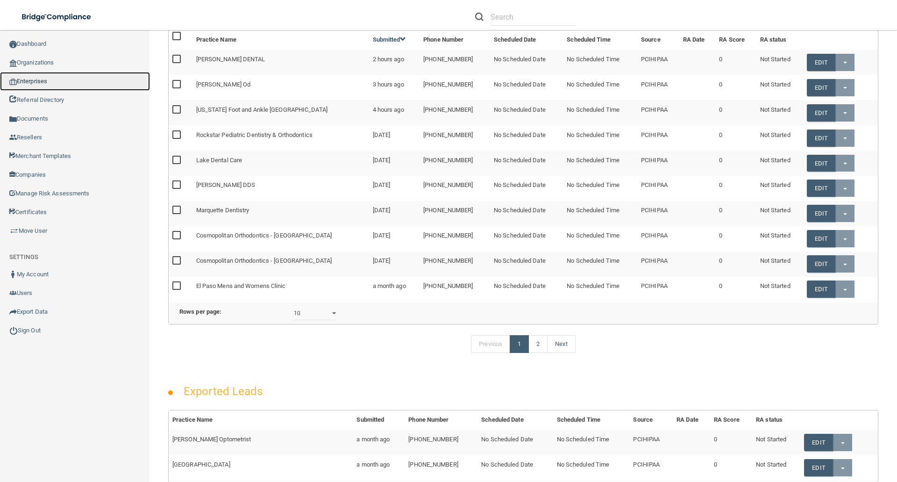
click at [26, 84] on link "Enterprises" at bounding box center [75, 81] width 150 height 19
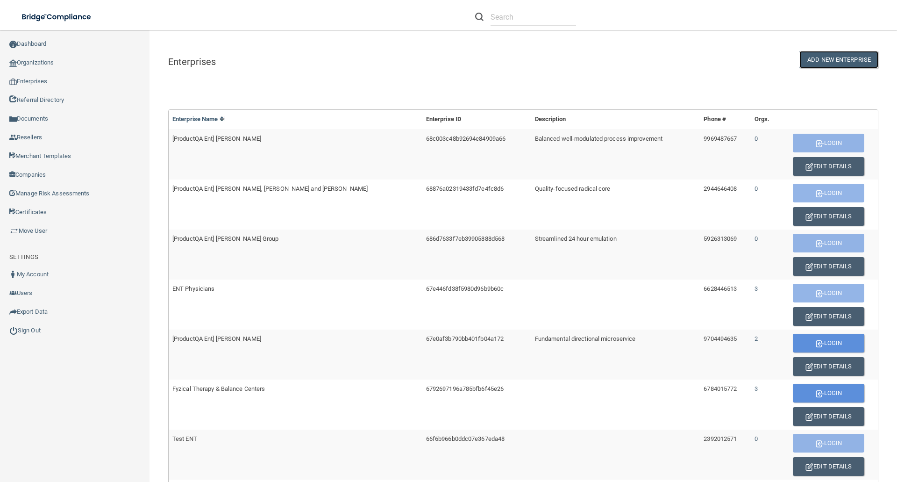
drag, startPoint x: 832, startPoint y: 62, endPoint x: 721, endPoint y: 68, distance: 110.4
click at [832, 62] on button "ADD NEW ENTERPRISE" at bounding box center [838, 59] width 79 height 17
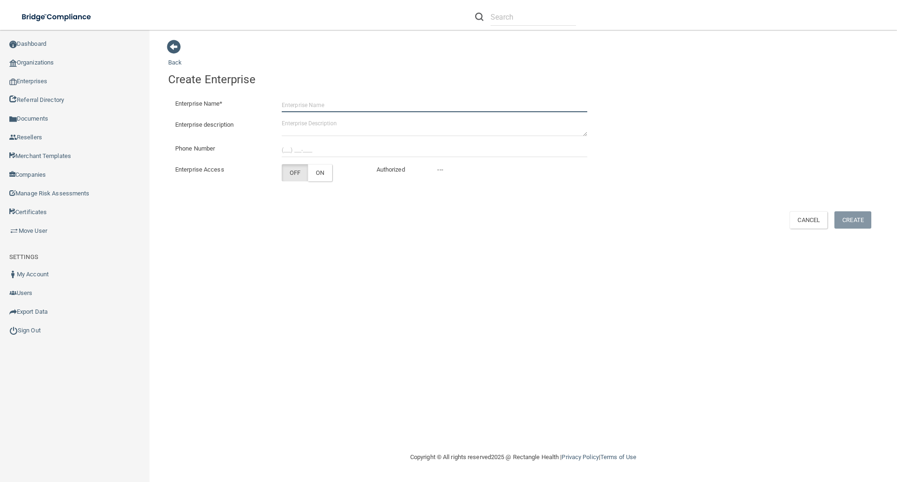
click at [291, 105] on input "Enterprise Name*" at bounding box center [435, 105] width 306 height 14
paste textarea "63b671bfbae89d425d5e46d6"
type textarea "63b671bfbae89d425d5e46d6"
drag, startPoint x: 295, startPoint y: 101, endPoint x: 299, endPoint y: 102, distance: 4.7
click at [295, 101] on input "Enterprise Name*" at bounding box center [435, 105] width 306 height 14
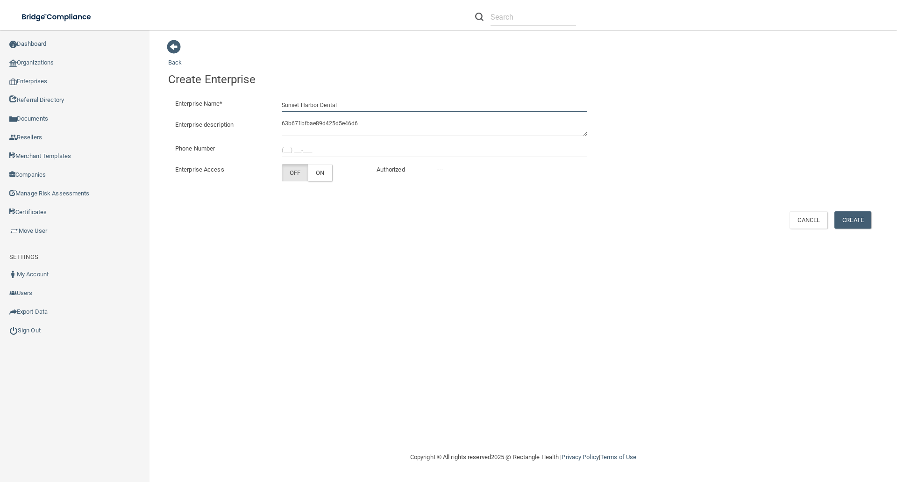
type input "Sunset Harbor Dental"
click at [512, 266] on div "Back Success! × Error! Something went wrong! × Create Enterprise id: uuid: Logi…" at bounding box center [523, 240] width 710 height 403
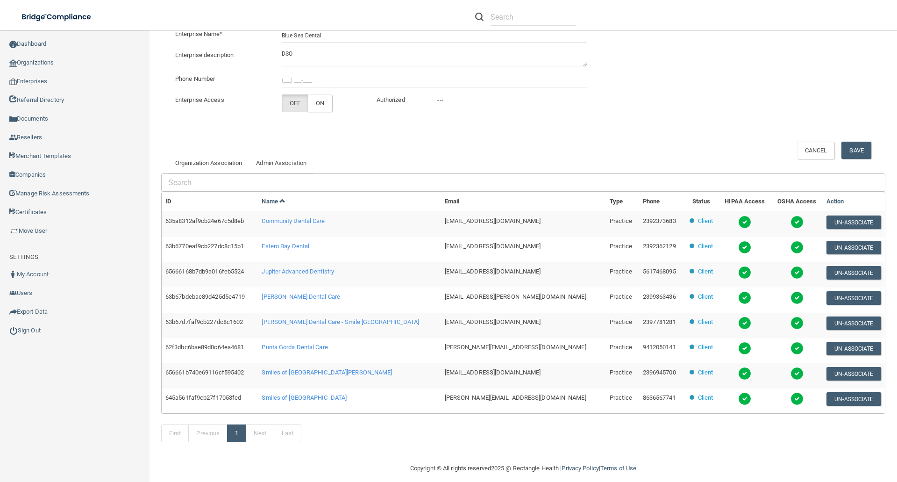
scroll to position [126, 0]
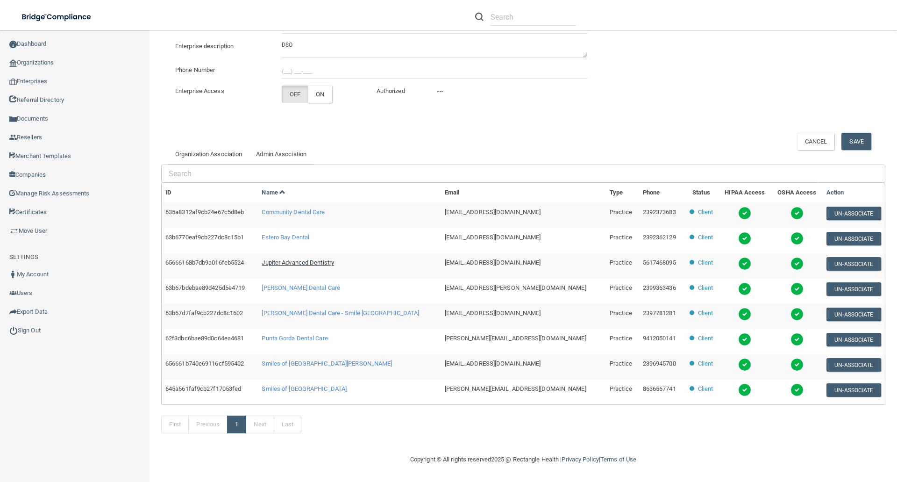
click at [334, 264] on span "Jupiter Advanced Dentistry" at bounding box center [298, 262] width 72 height 7
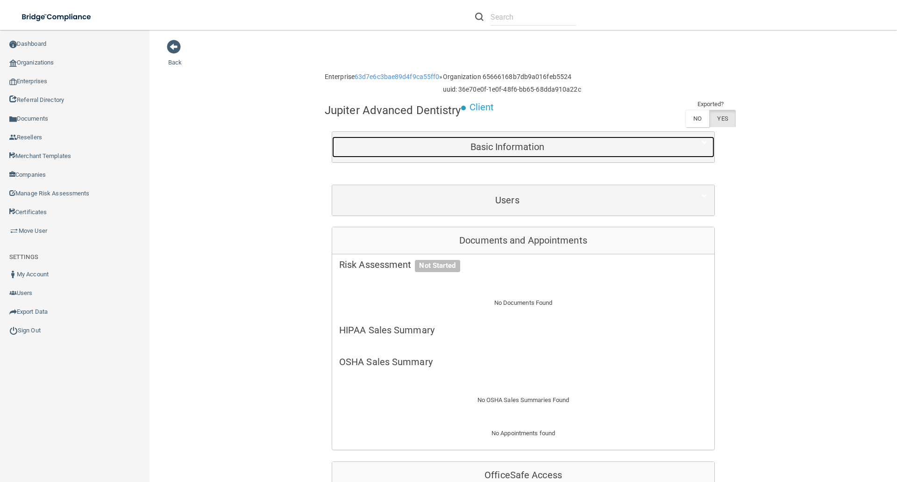
click at [551, 151] on h5 "Basic Information" at bounding box center [507, 147] width 336 height 10
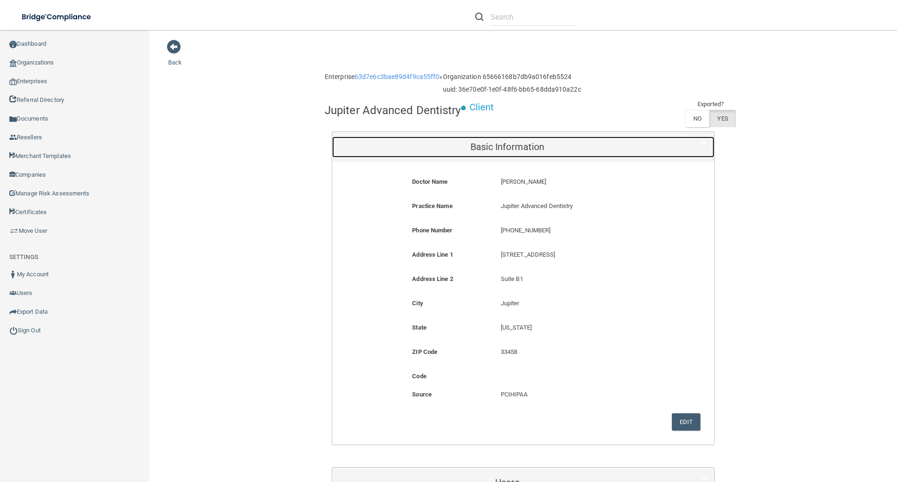
click at [549, 148] on h5 "Basic Information" at bounding box center [507, 147] width 336 height 10
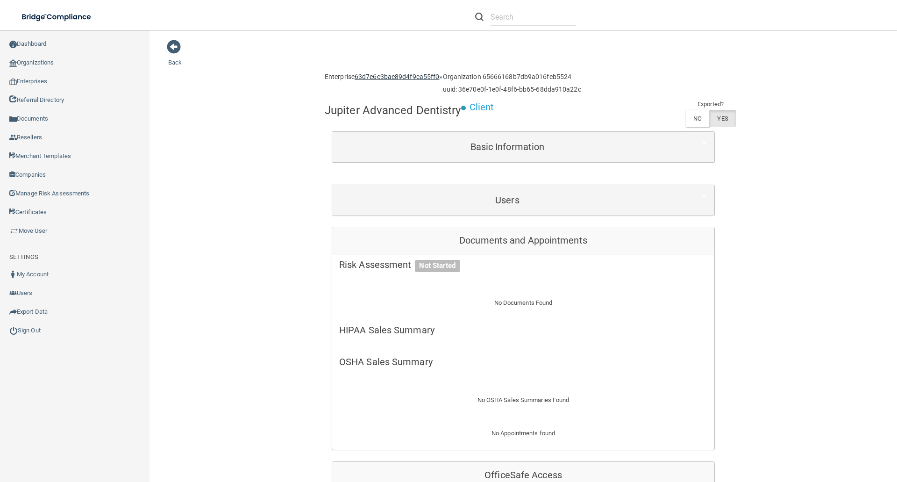
click at [398, 75] on link "63d7e6c3bae89d4f9ca55ff0" at bounding box center [397, 76] width 85 height 7
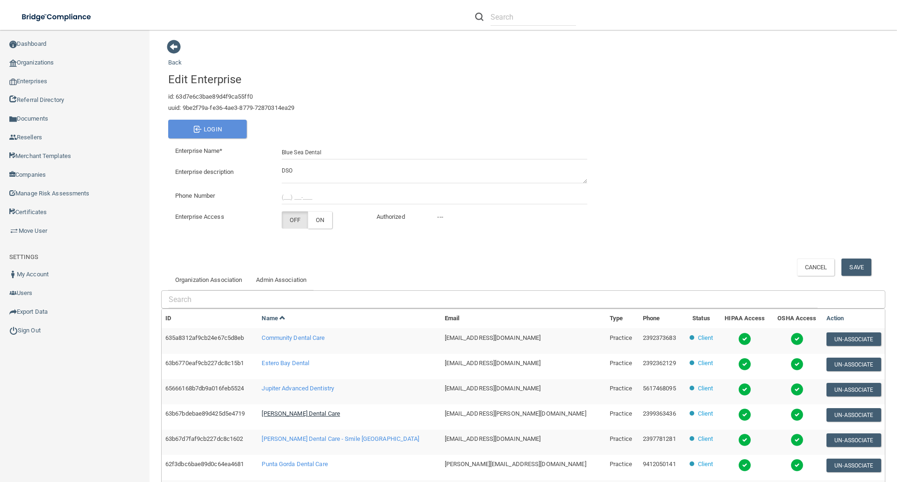
click at [307, 414] on span "[PERSON_NAME] Dental Care" at bounding box center [301, 413] width 78 height 7
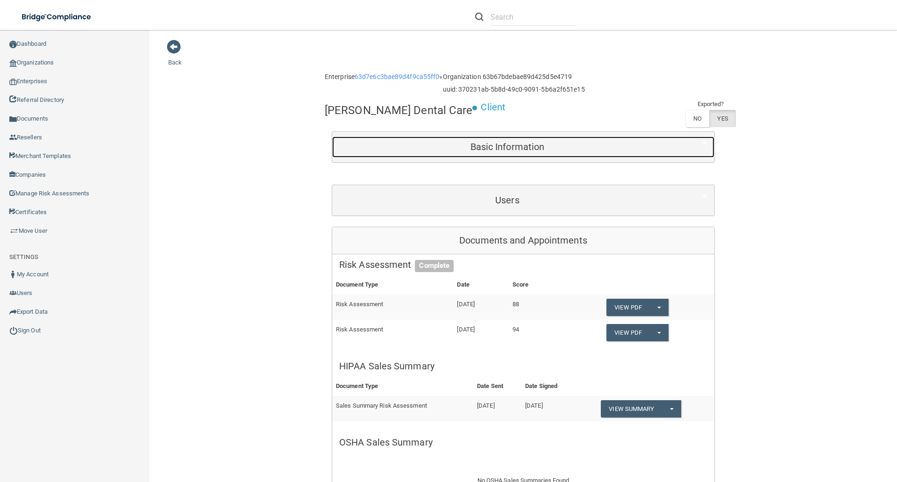
click at [492, 142] on h5 "Basic Information" at bounding box center [507, 147] width 336 height 10
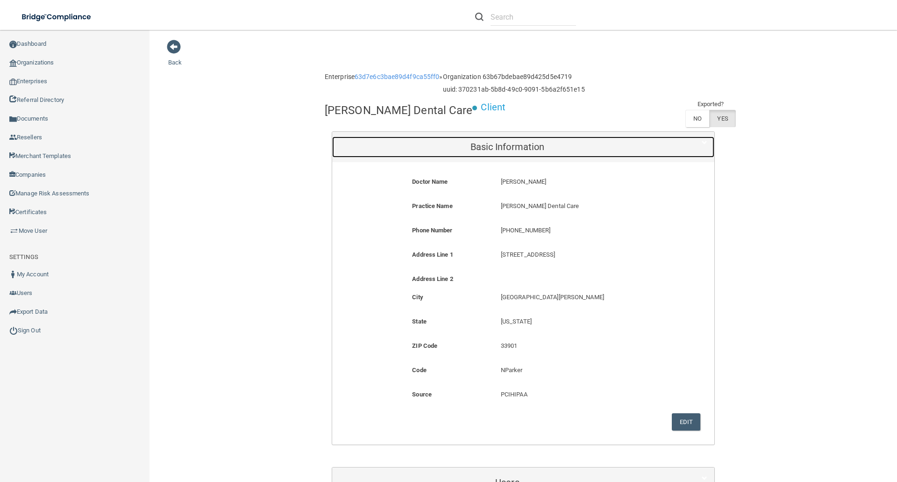
click at [492, 142] on h5 "Basic Information" at bounding box center [507, 147] width 336 height 10
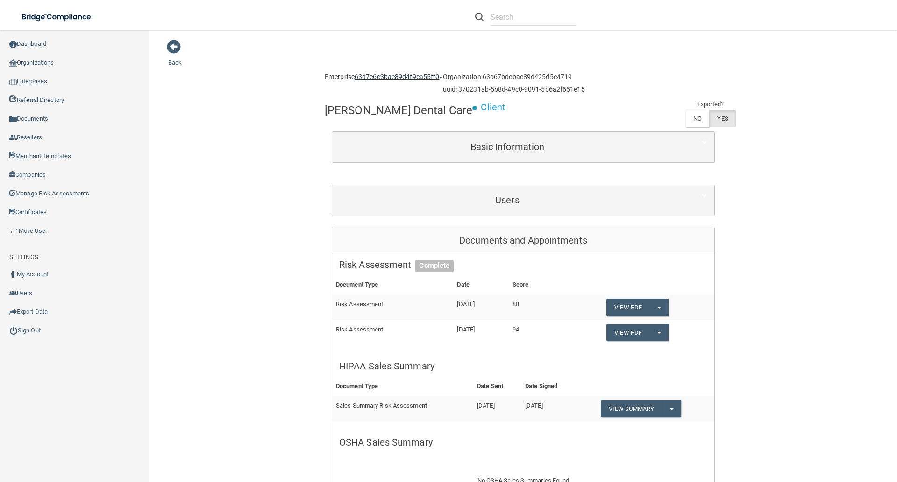
click at [399, 74] on link "63d7e6c3bae89d4f9ca55ff0" at bounding box center [397, 76] width 85 height 7
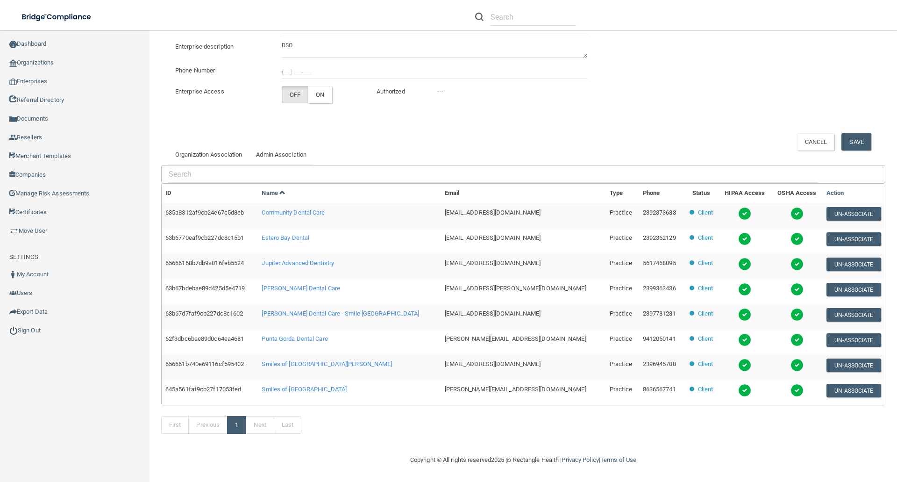
scroll to position [126, 0]
click at [322, 311] on span "[PERSON_NAME] Dental Care - Smile [GEOGRAPHIC_DATA]" at bounding box center [340, 312] width 157 height 7
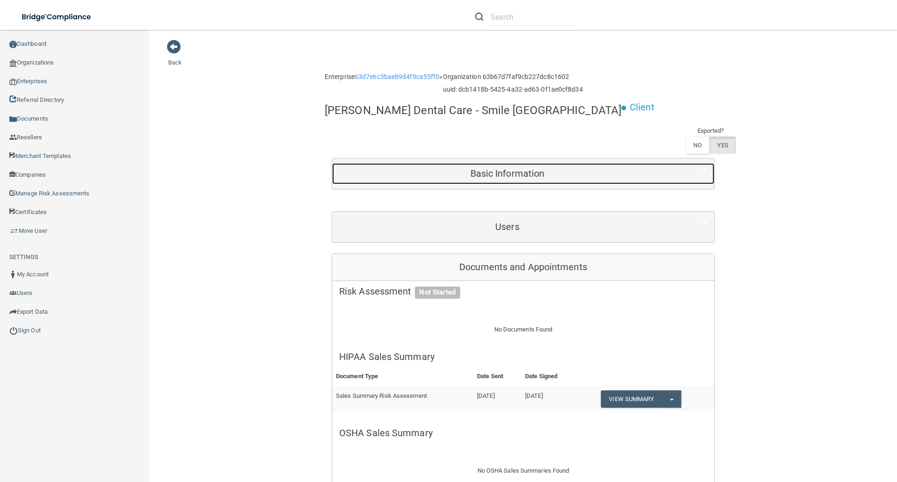
click at [492, 176] on h5 "Basic Information" at bounding box center [507, 173] width 336 height 10
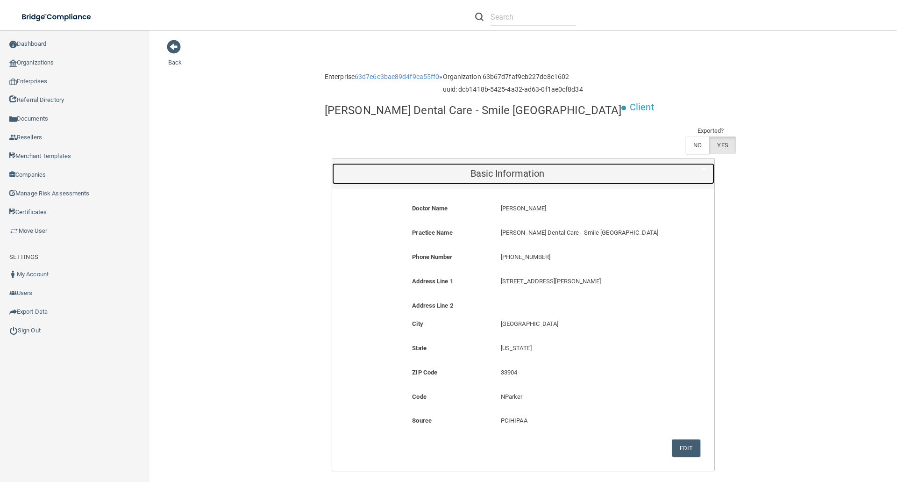
click at [492, 176] on h5 "Basic Information" at bounding box center [507, 173] width 336 height 10
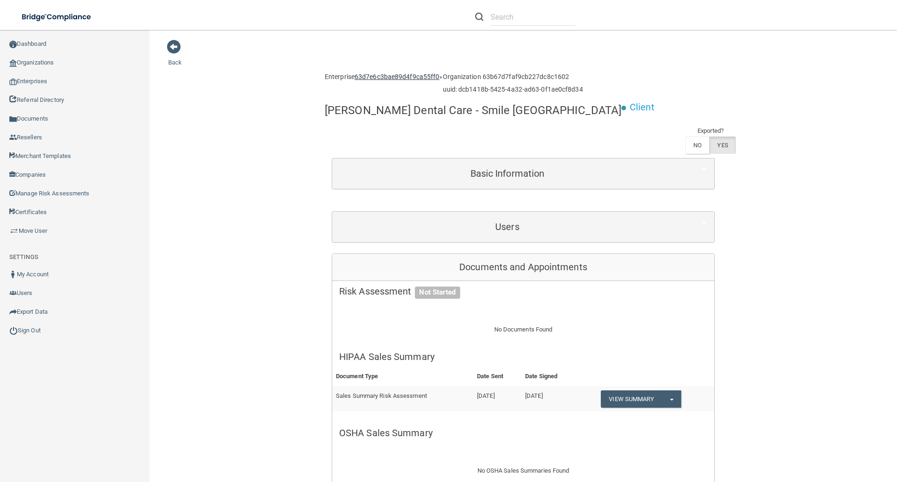
click at [400, 78] on link "63d7e6c3bae89d4f9ca55ff0" at bounding box center [397, 76] width 85 height 7
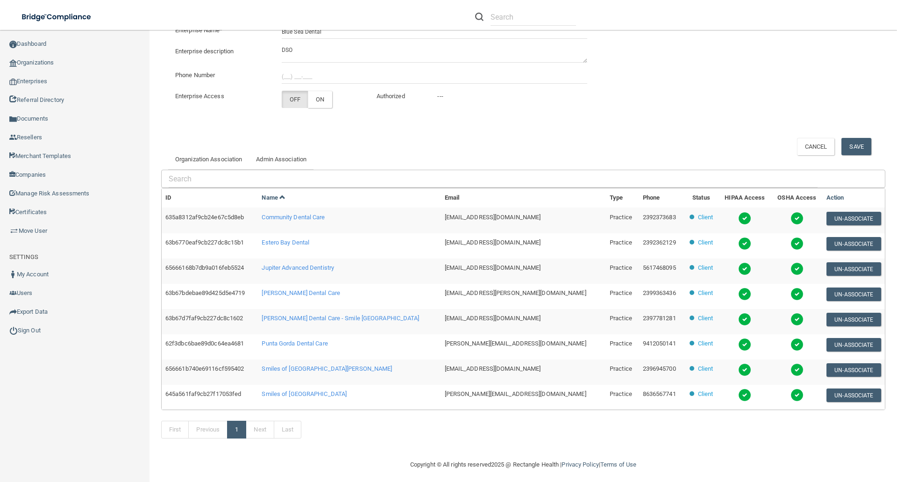
scroll to position [126, 0]
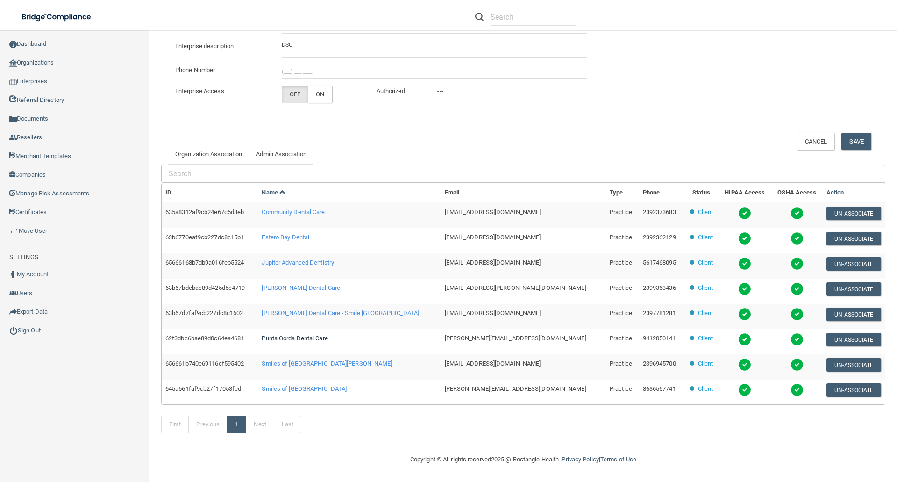
click at [328, 340] on span "Punta Gorda Dental Care" at bounding box center [295, 338] width 66 height 7
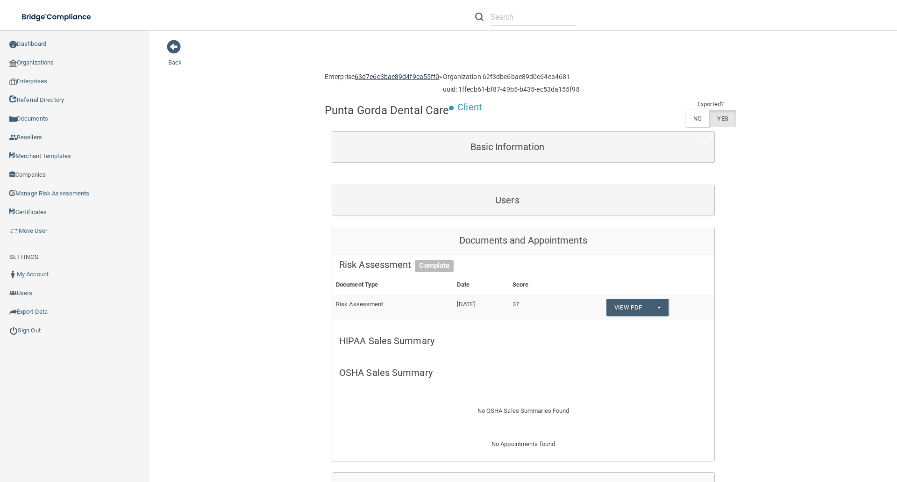
click at [408, 76] on link "63d7e6c3bae89d4f9ca55ff0" at bounding box center [397, 76] width 85 height 7
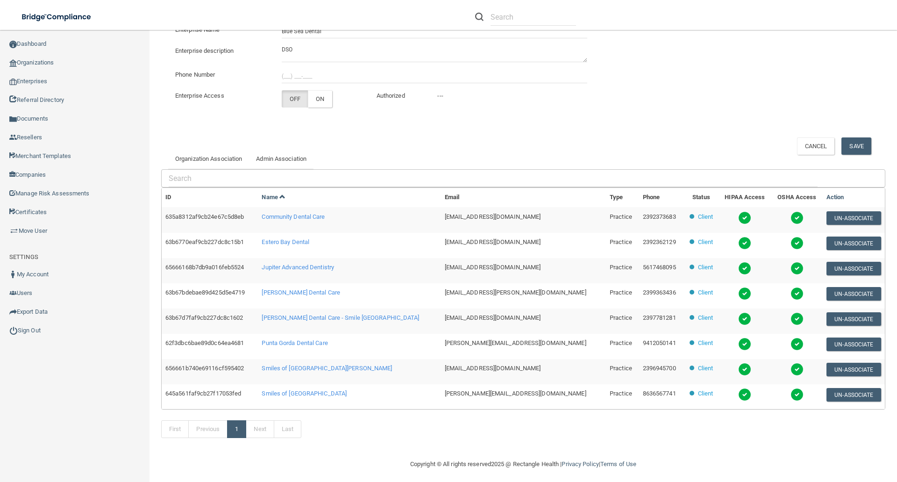
scroll to position [126, 0]
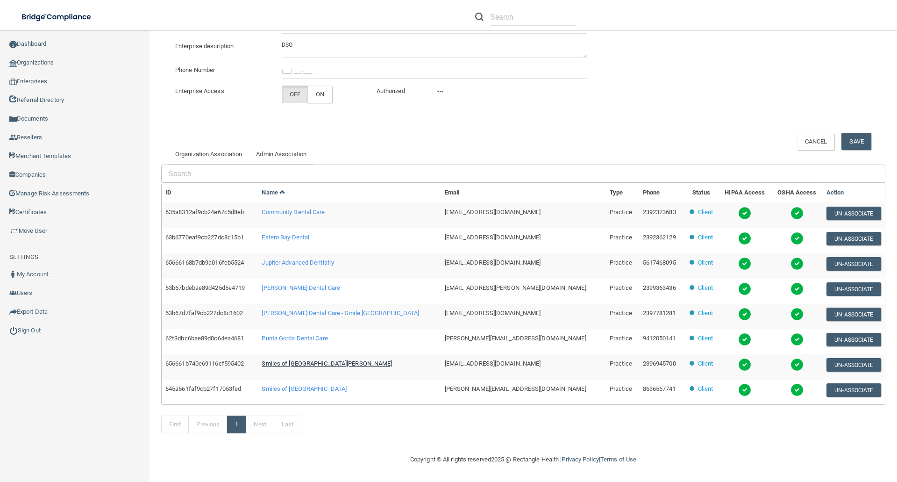
click at [319, 363] on span "Smiles of [GEOGRAPHIC_DATA][PERSON_NAME]" at bounding box center [327, 363] width 130 height 7
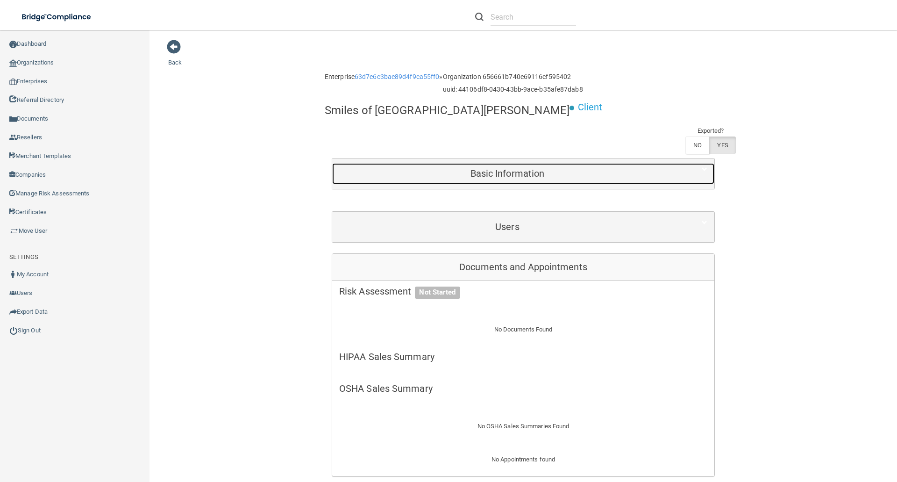
click at [431, 168] on h5 "Basic Information" at bounding box center [507, 173] width 336 height 10
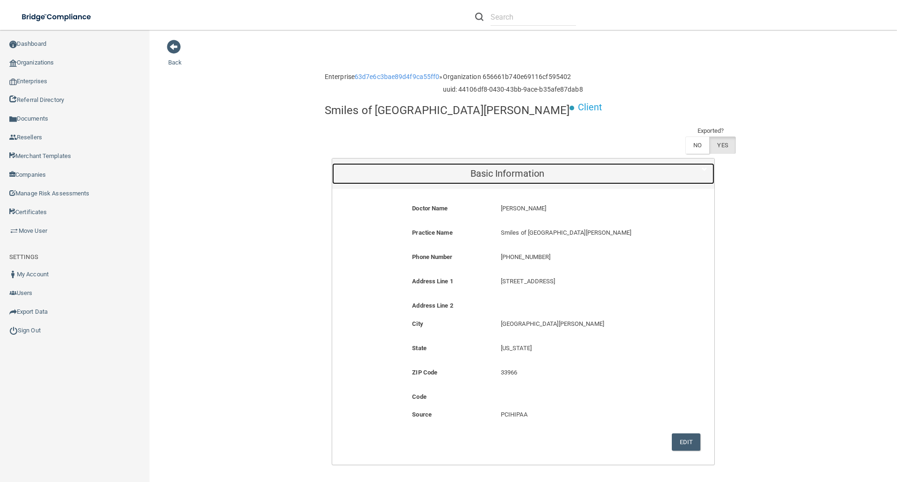
click at [431, 168] on h5 "Basic Information" at bounding box center [507, 173] width 336 height 10
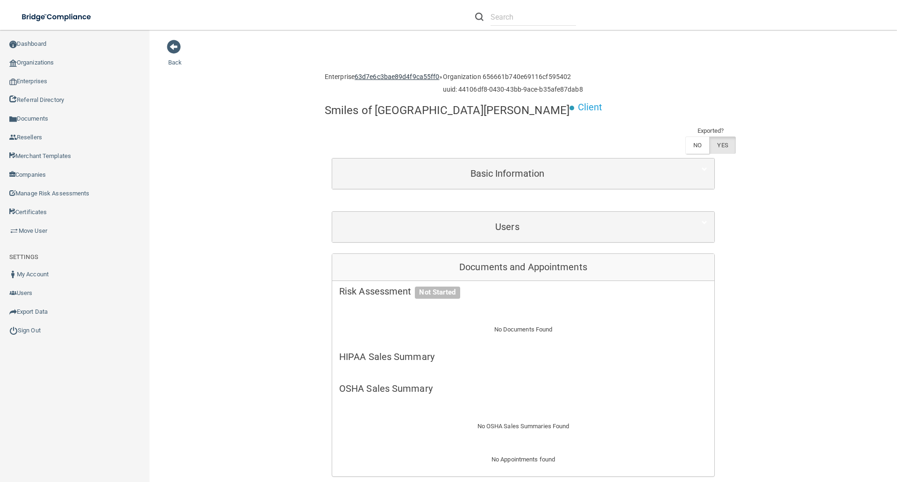
click at [365, 78] on link "63d7e6c3bae89d4f9ca55ff0" at bounding box center [397, 76] width 85 height 7
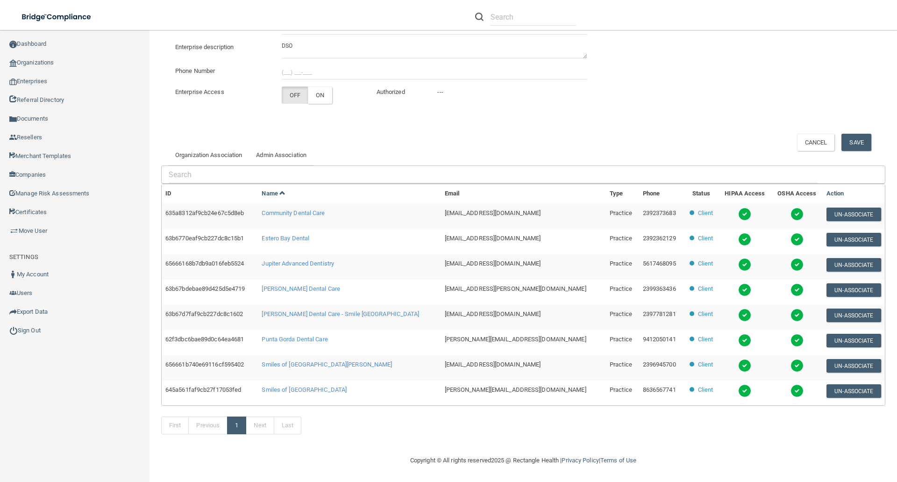
scroll to position [126, 0]
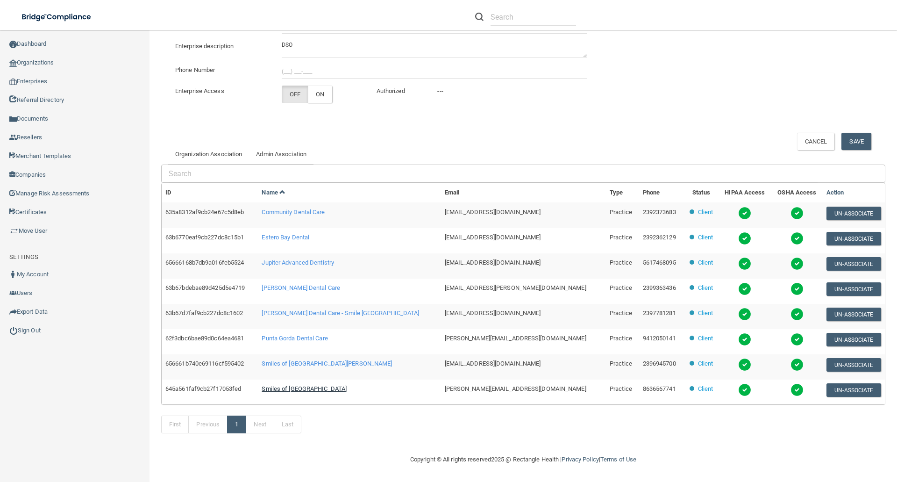
click at [328, 388] on span "Smiles of Winter Haven" at bounding box center [304, 388] width 85 height 7
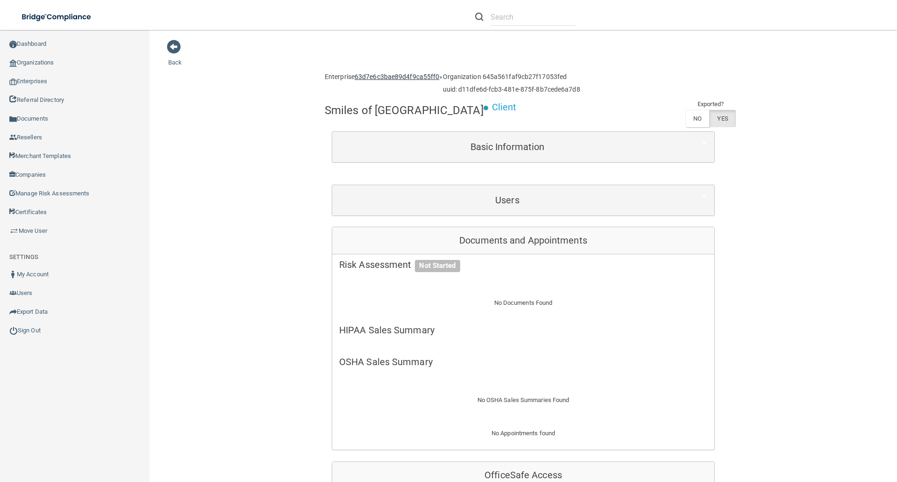
click at [387, 80] on link "63d7e6c3bae89d4f9ca55ff0" at bounding box center [397, 76] width 85 height 7
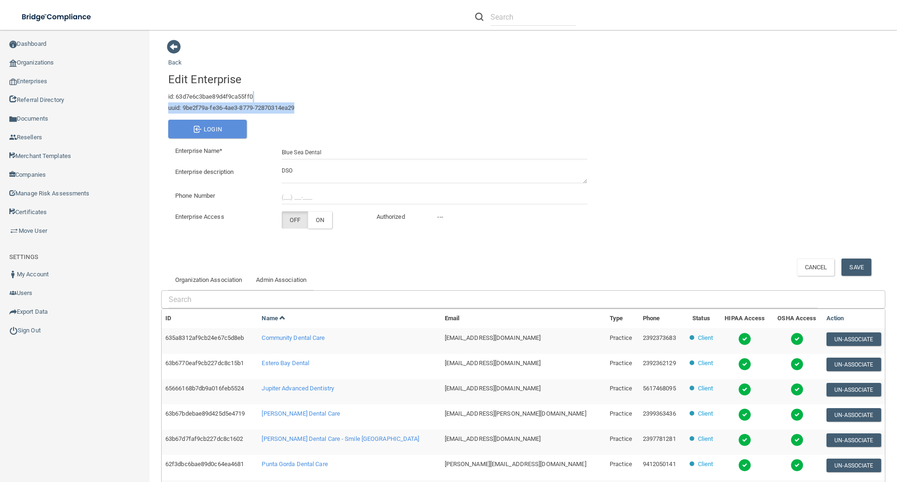
drag, startPoint x: 363, startPoint y: 101, endPoint x: 407, endPoint y: 129, distance: 51.9
click at [399, 115] on div "Edit Enterprise id: 63d7e6c3bae89d4f9ca55ff0 uuid: 9be2f79a-fe36-4ae3-8779-7287…" at bounding box center [381, 105] width 426 height 65
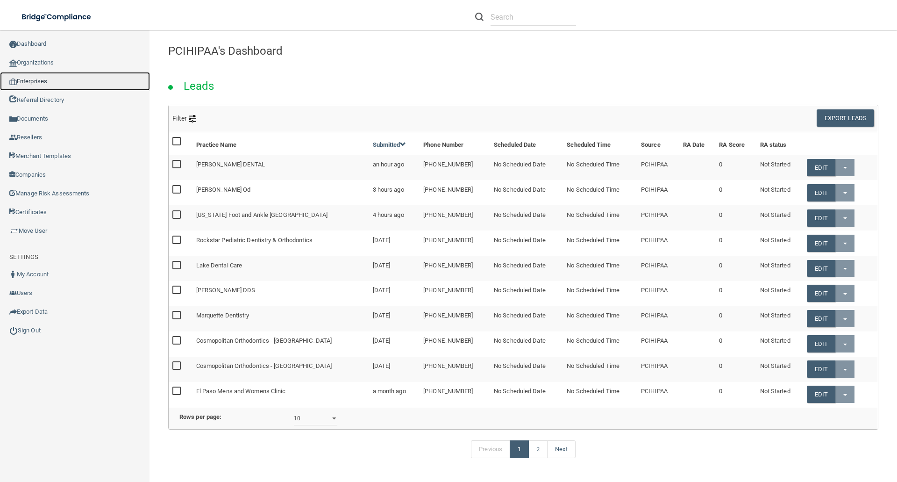
click at [48, 79] on link "Enterprises" at bounding box center [75, 81] width 150 height 19
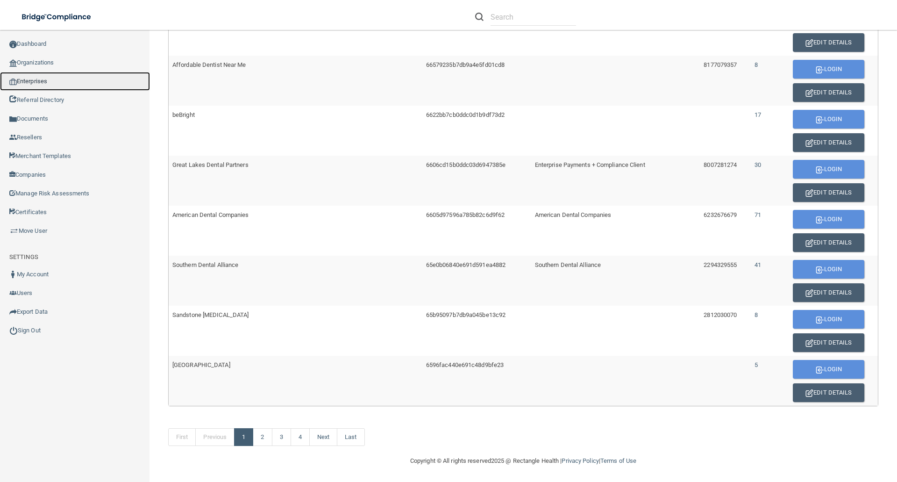
scroll to position [475, 0]
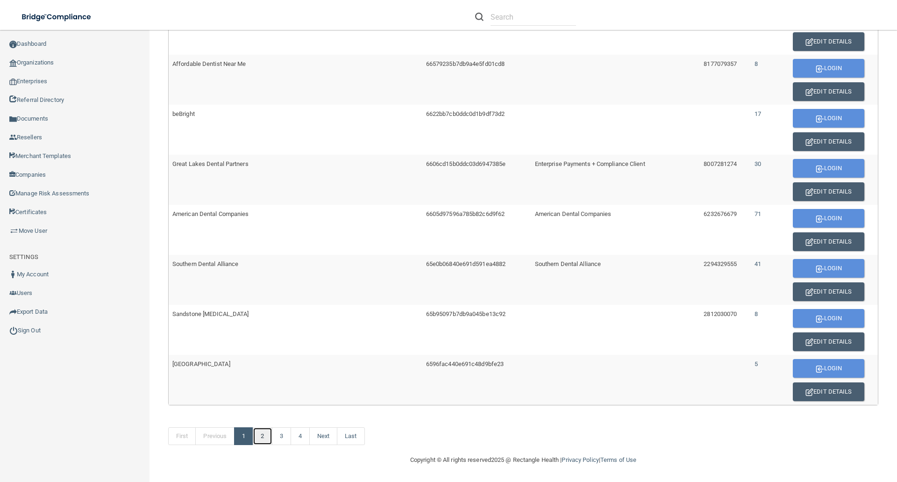
click at [261, 434] on link "2" at bounding box center [262, 436] width 19 height 18
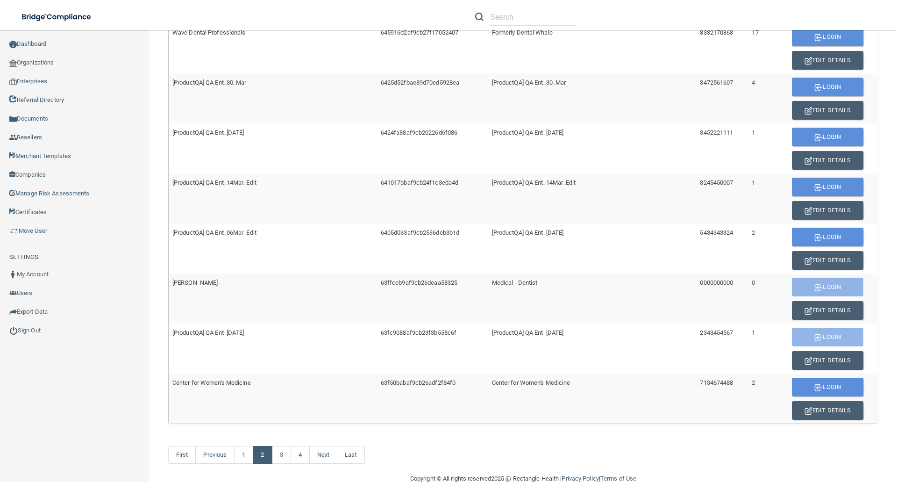
scroll to position [475, 0]
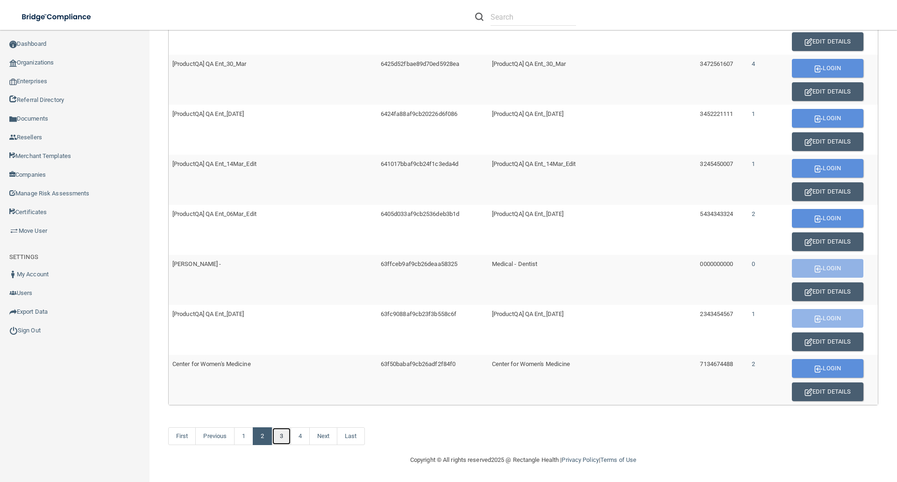
click at [282, 432] on link "3" at bounding box center [281, 436] width 19 height 18
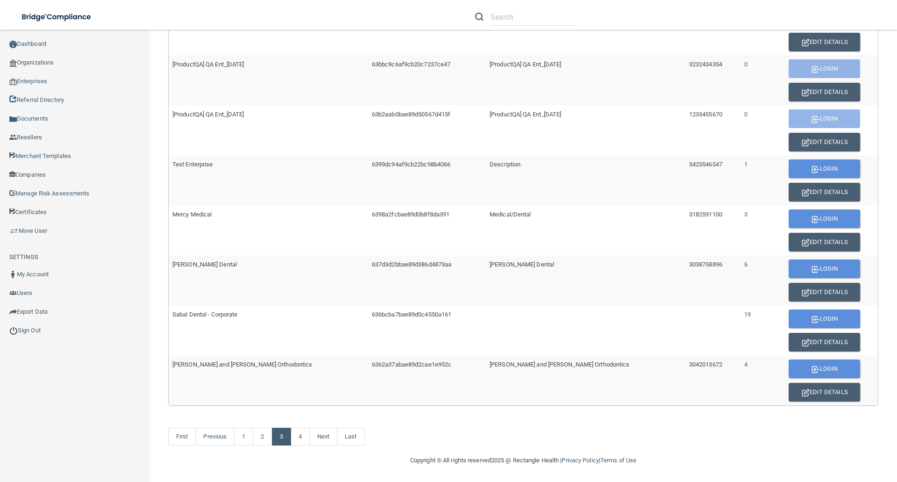
scroll to position [475, 0]
click at [306, 436] on link "4" at bounding box center [300, 436] width 19 height 18
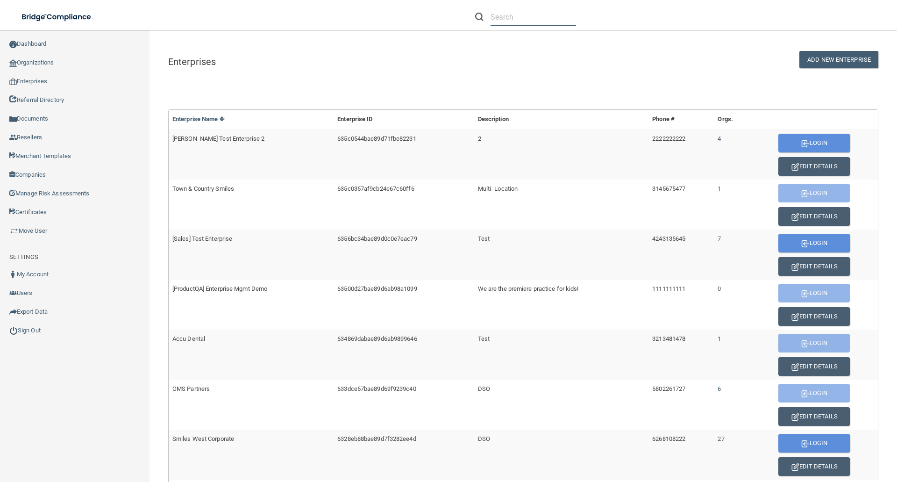
click at [509, 17] on input "text" at bounding box center [534, 16] width 86 height 17
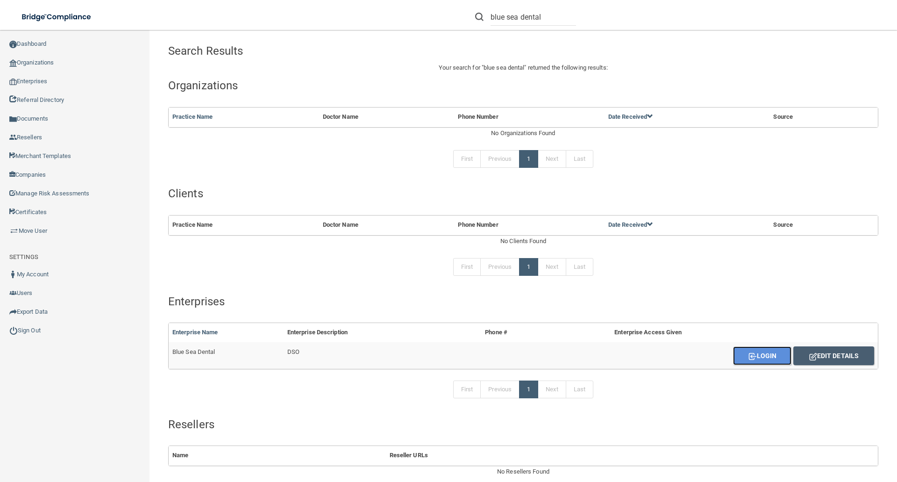
click at [756, 356] on button "Login" at bounding box center [762, 355] width 58 height 19
click at [831, 351] on button "Edit Details" at bounding box center [833, 355] width 81 height 19
click at [39, 82] on link "Enterprises" at bounding box center [75, 81] width 150 height 19
click at [36, 77] on link "Enterprises" at bounding box center [75, 81] width 150 height 19
click at [49, 62] on link "Organizations" at bounding box center [75, 62] width 150 height 19
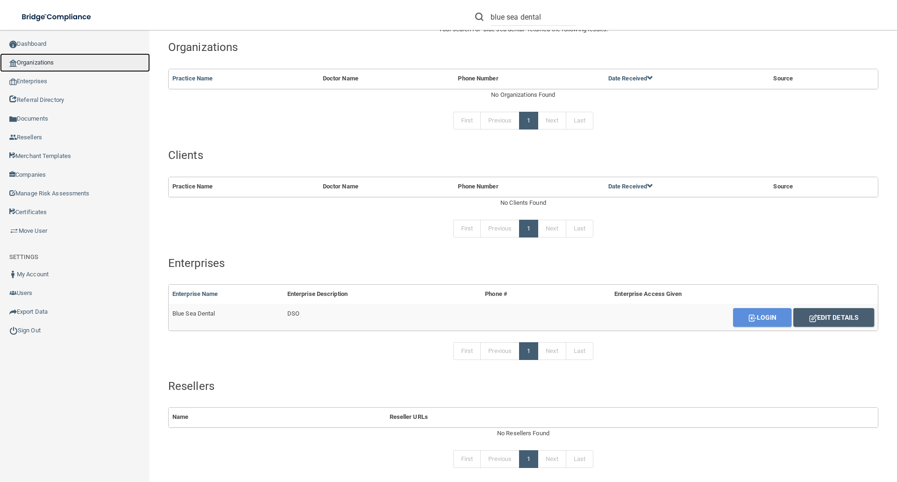
scroll to position [76, 0]
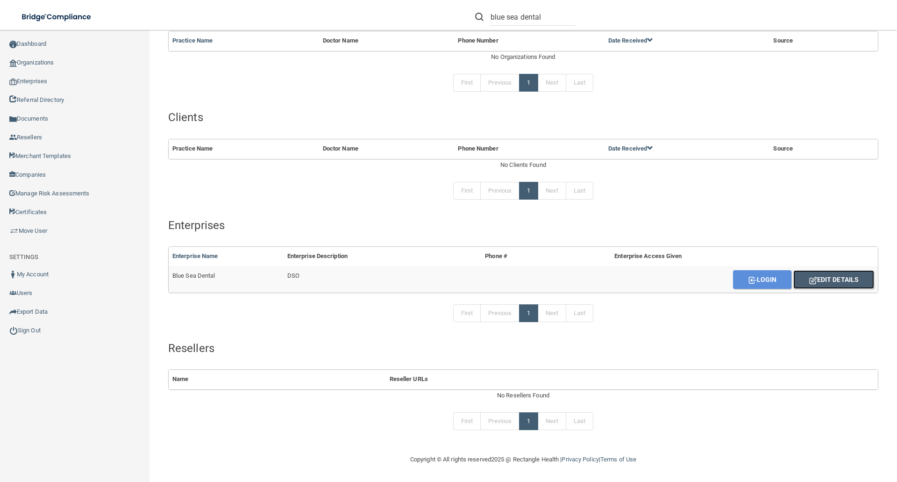
click at [825, 284] on button "Edit Details" at bounding box center [833, 279] width 81 height 19
click at [552, 13] on input "blue sea dental" at bounding box center [534, 16] width 86 height 17
drag, startPoint x: 543, startPoint y: 15, endPoint x: 486, endPoint y: 16, distance: 57.5
click at [486, 16] on div "blue sea dental" at bounding box center [525, 16] width 101 height 17
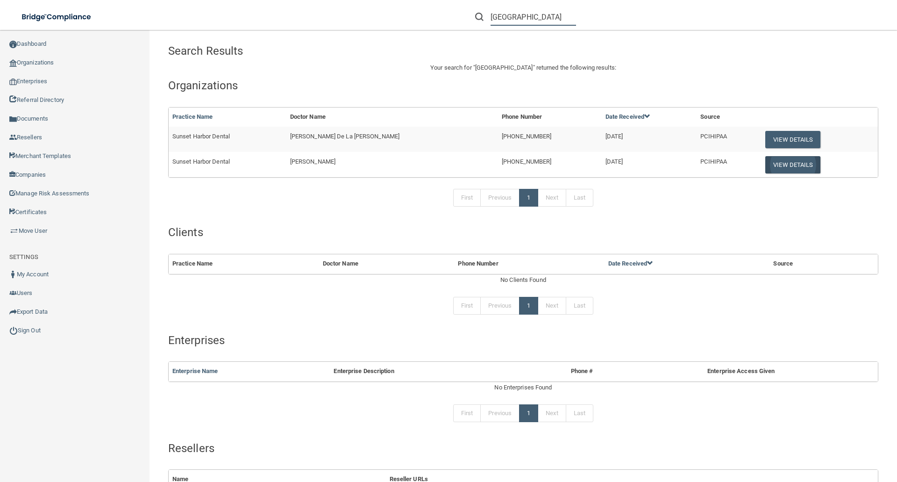
type input "[GEOGRAPHIC_DATA]"
drag, startPoint x: 773, startPoint y: 161, endPoint x: 758, endPoint y: 161, distance: 15.0
click at [774, 161] on button "View Details" at bounding box center [792, 164] width 55 height 17
